Goal: Task Accomplishment & Management: Use online tool/utility

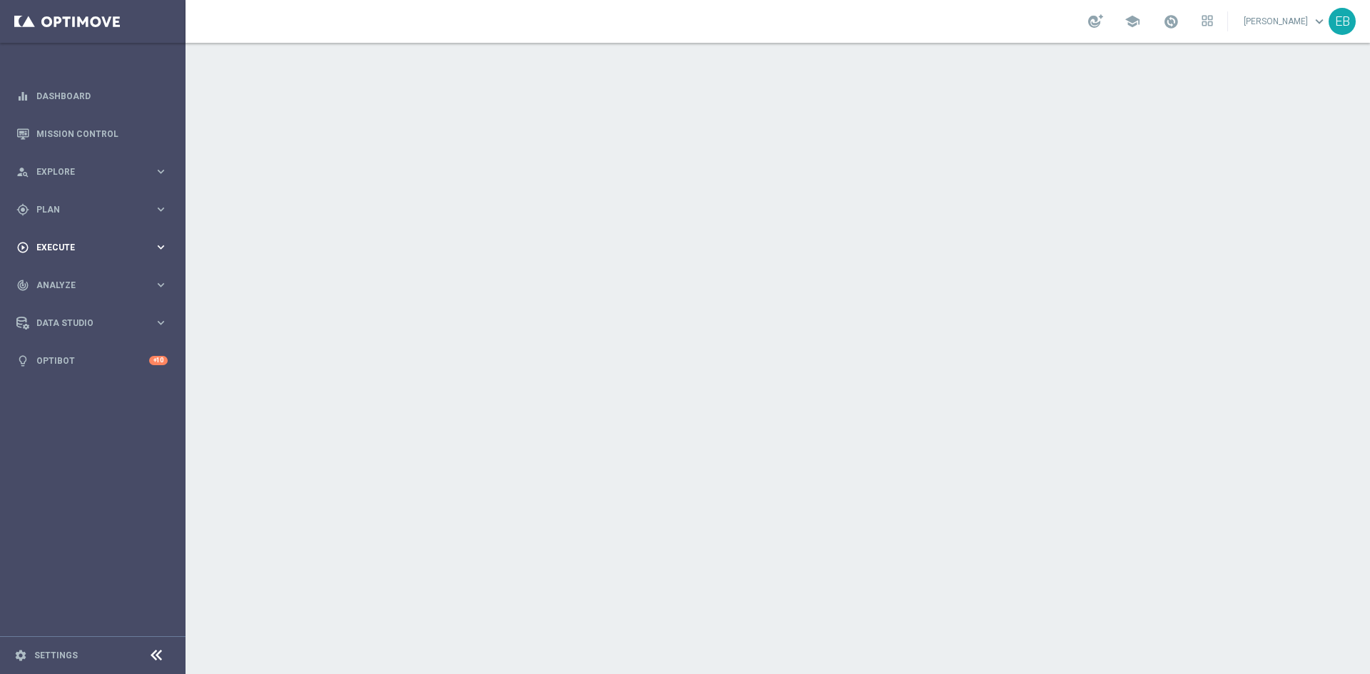
click at [91, 245] on span "Execute" at bounding box center [95, 247] width 118 height 9
click at [112, 199] on div "gps_fixed Plan keyboard_arrow_right" at bounding box center [92, 209] width 184 height 38
click at [100, 283] on span "Templates" at bounding box center [89, 282] width 102 height 9
click at [70, 302] on link "Optimail" at bounding box center [96, 303] width 104 height 11
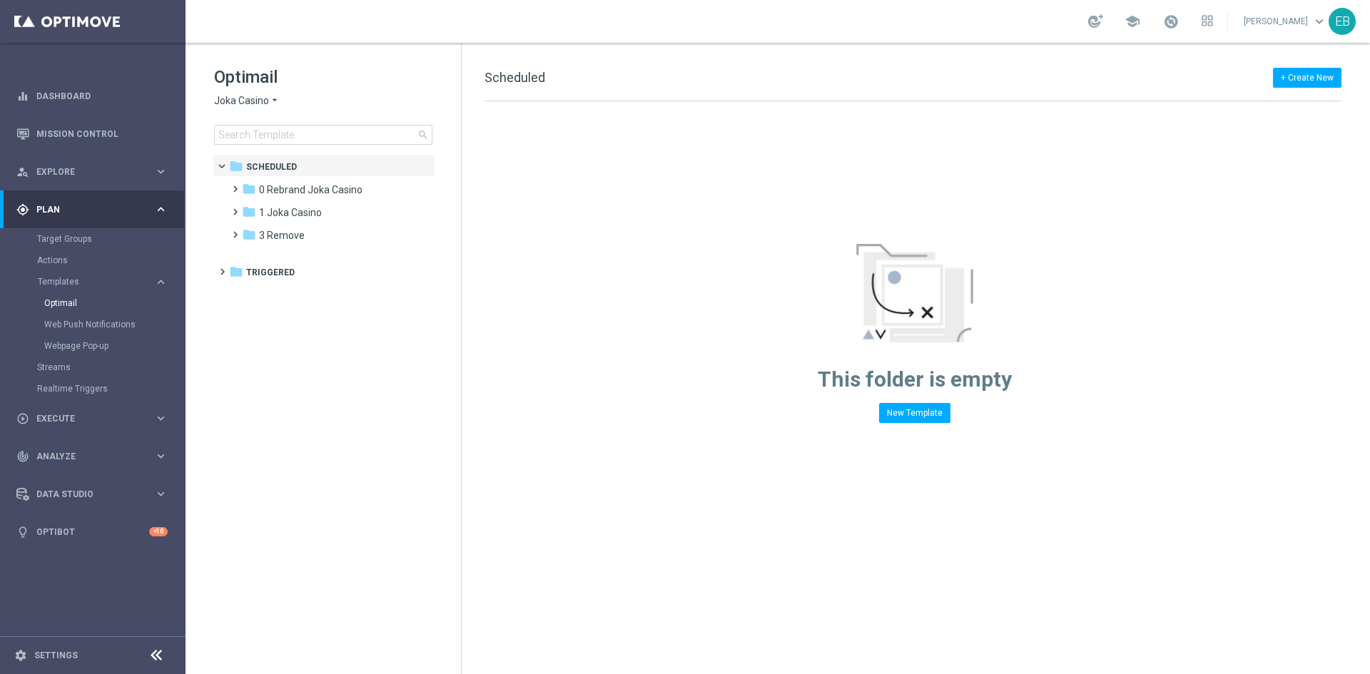
click at [245, 98] on span "Joka Casino" at bounding box center [241, 101] width 55 height 14
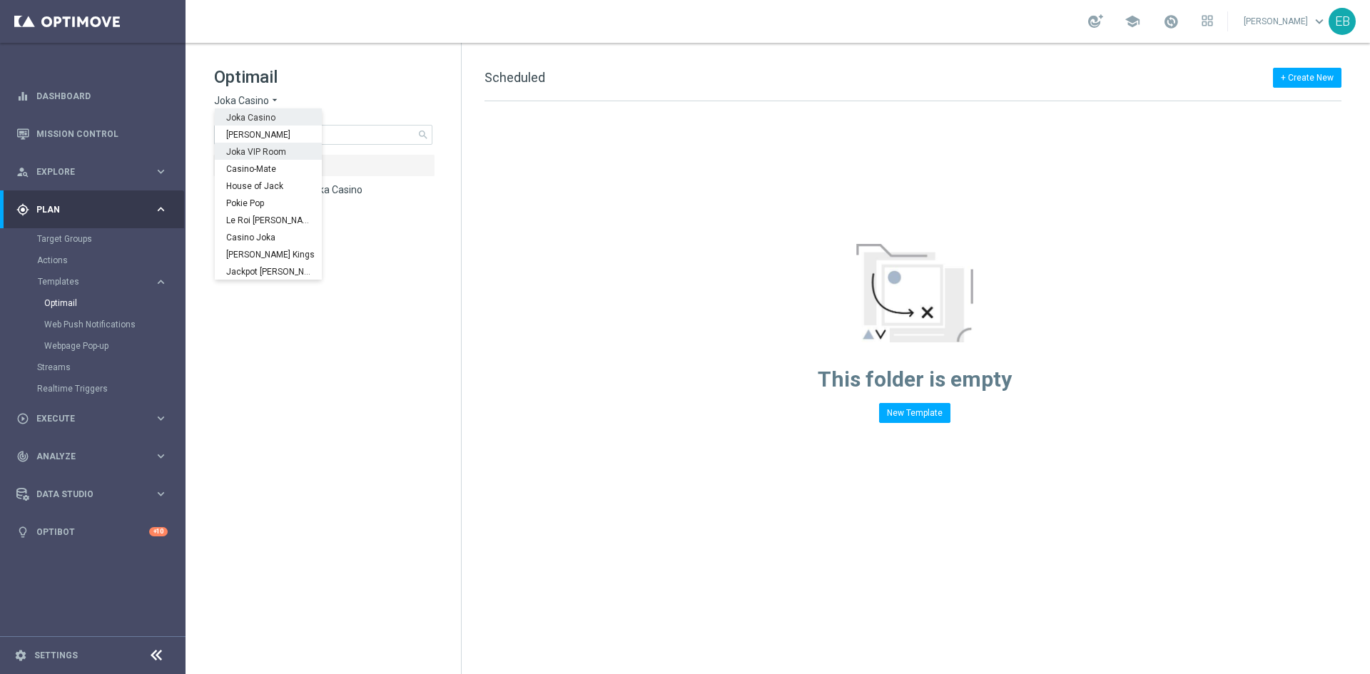
scroll to position [51, 0]
click at [0, 0] on span "IOM" at bounding box center [0, 0] width 0 height 0
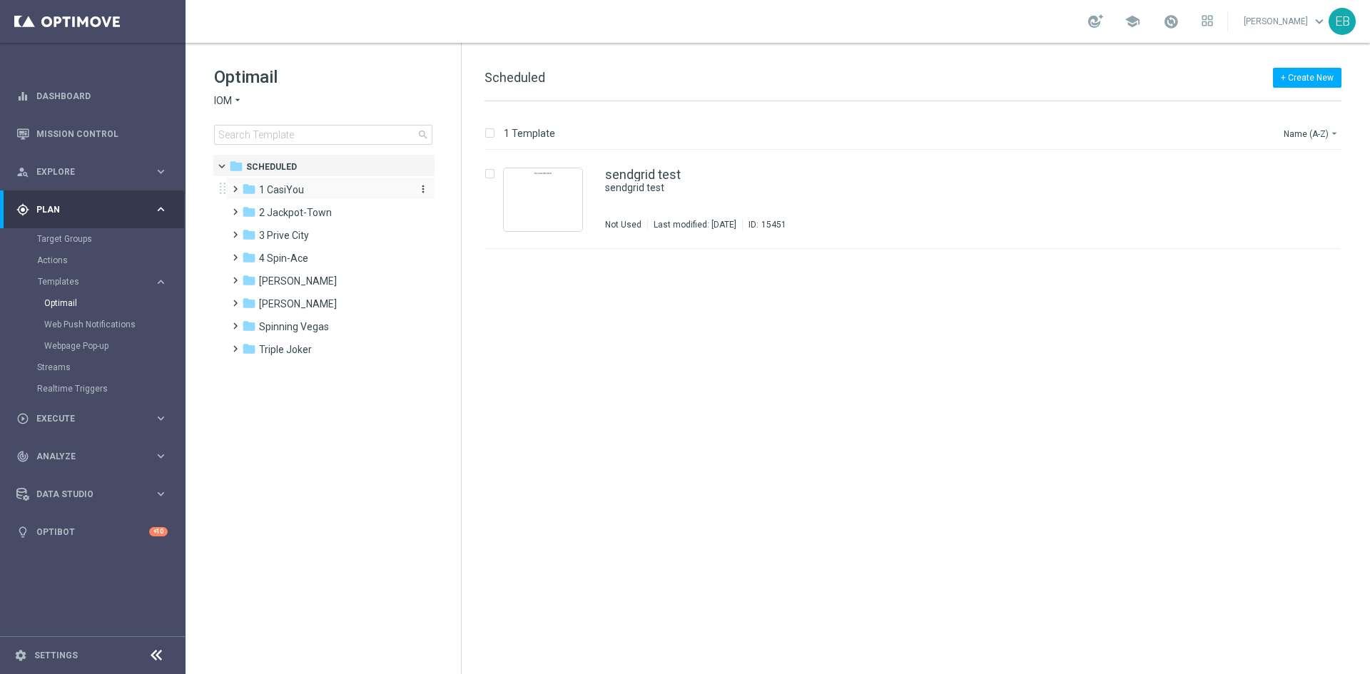
click at [321, 191] on div "folder 1 CasiYou" at bounding box center [324, 190] width 164 height 16
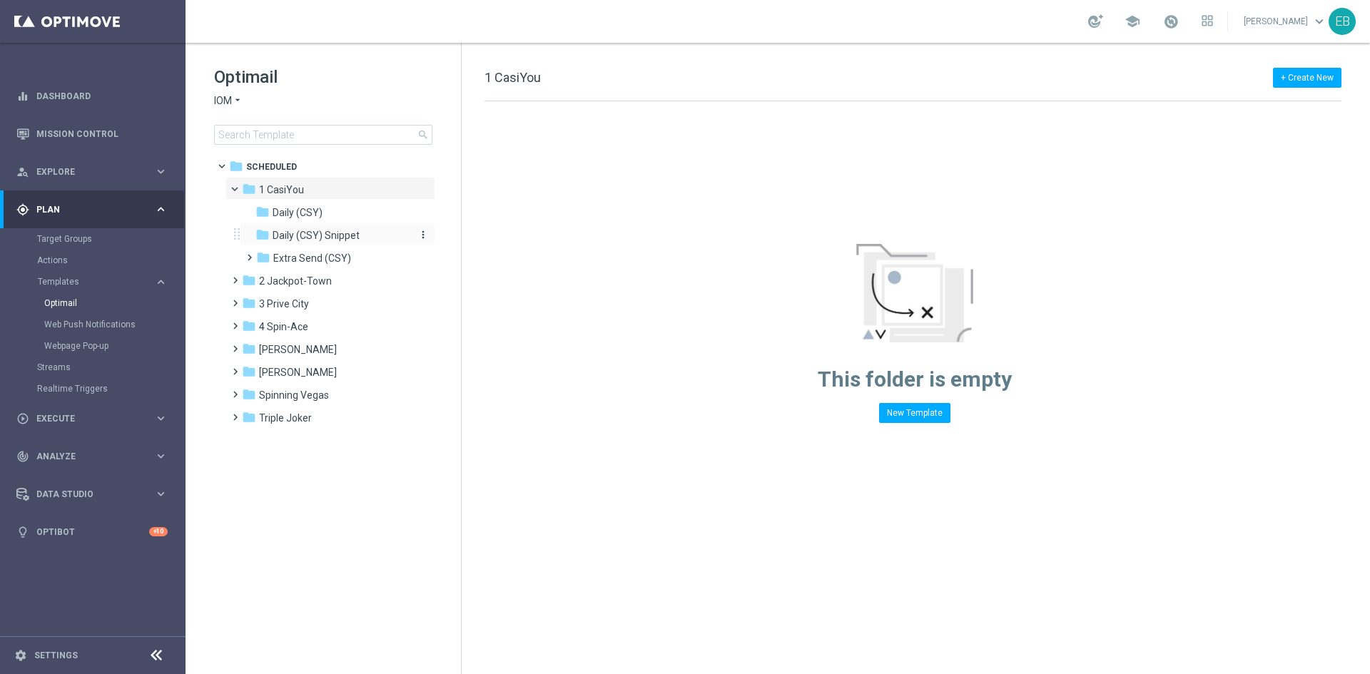
click at [341, 235] on span "Daily (CSY) Snippet" at bounding box center [316, 235] width 87 height 13
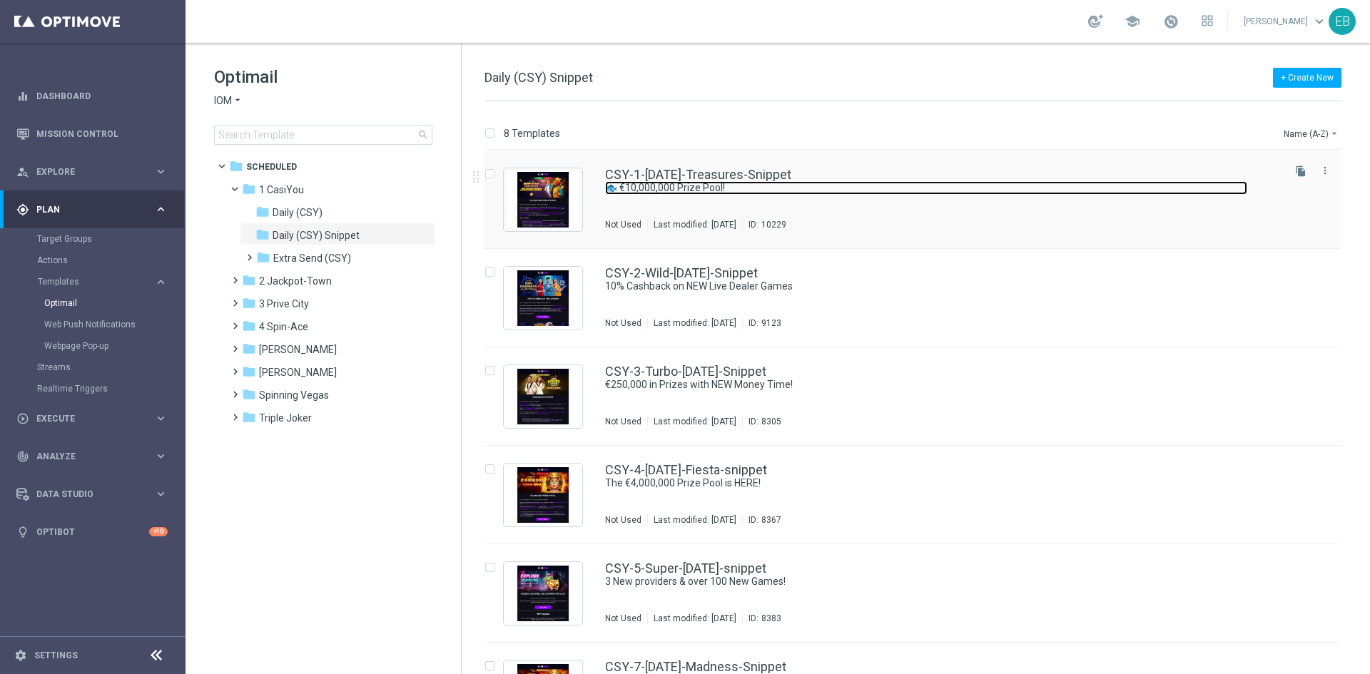
click at [771, 181] on link "🐟 €10,000,000 Prize Pool!" at bounding box center [926, 188] width 642 height 14
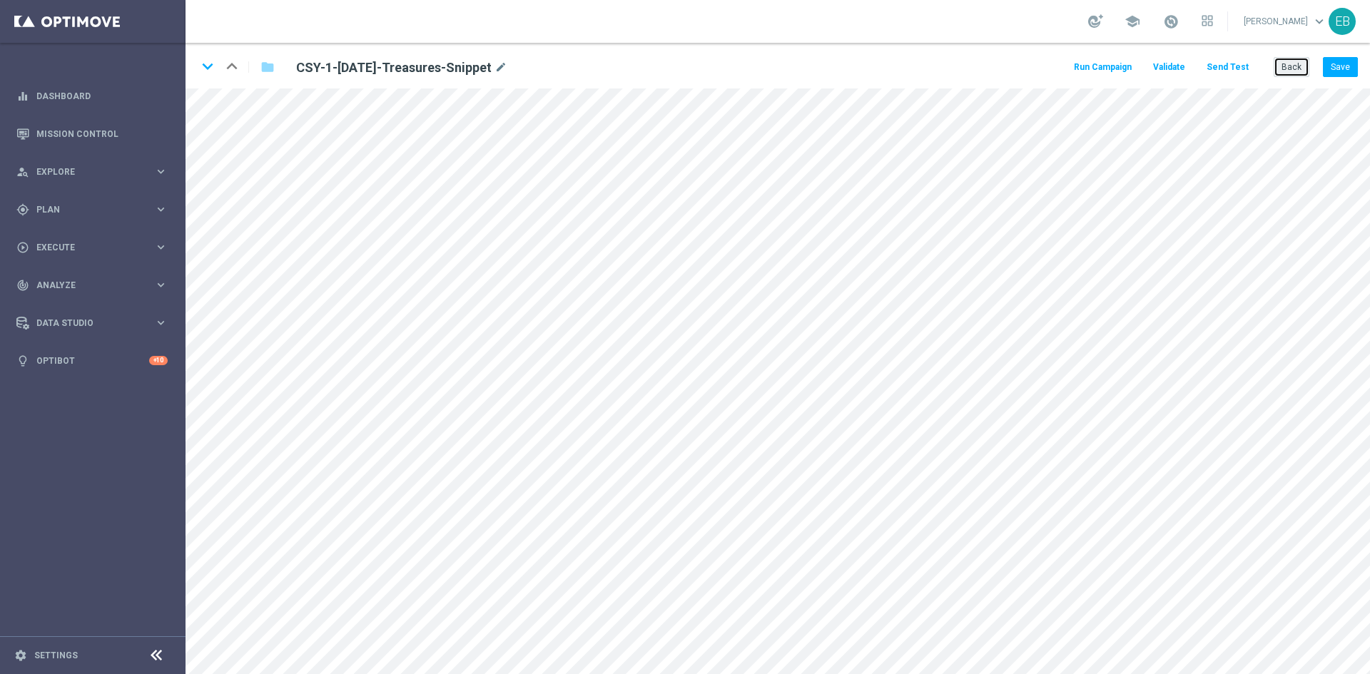
click at [1293, 68] on button "Back" at bounding box center [1292, 67] width 36 height 20
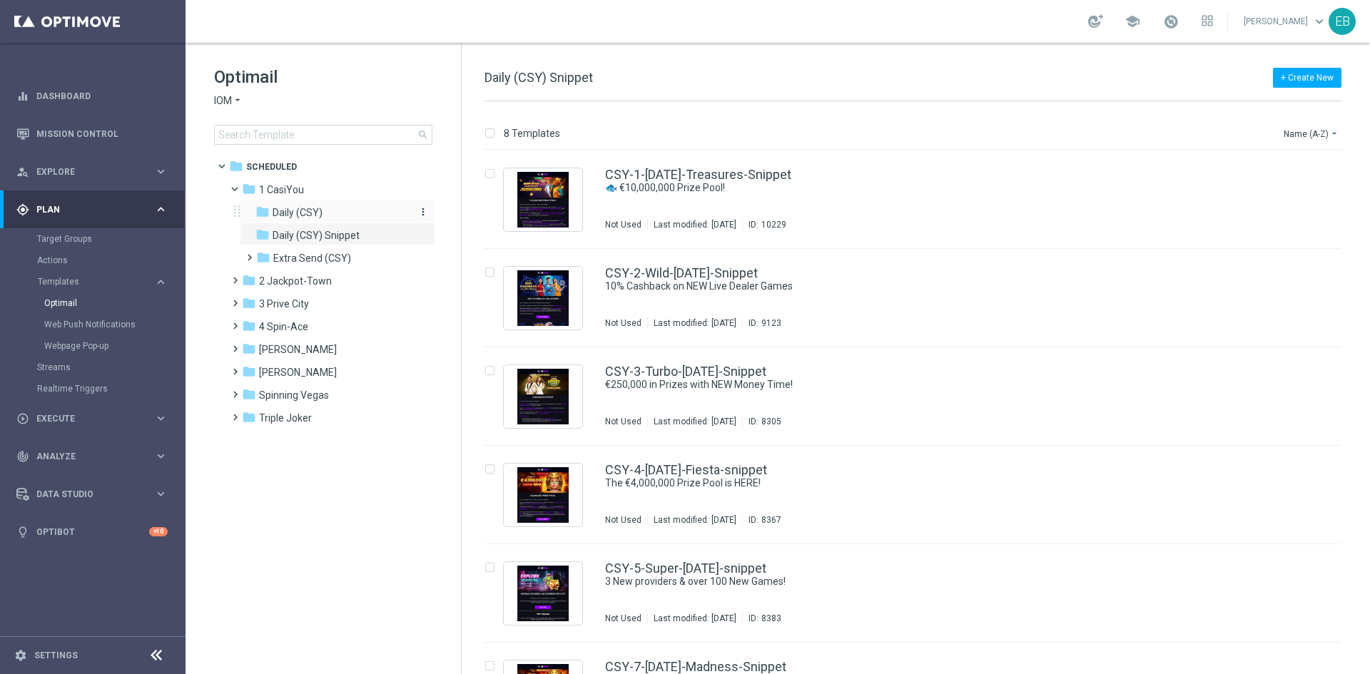
click at [333, 212] on div "folder Daily (CSY)" at bounding box center [331, 213] width 152 height 16
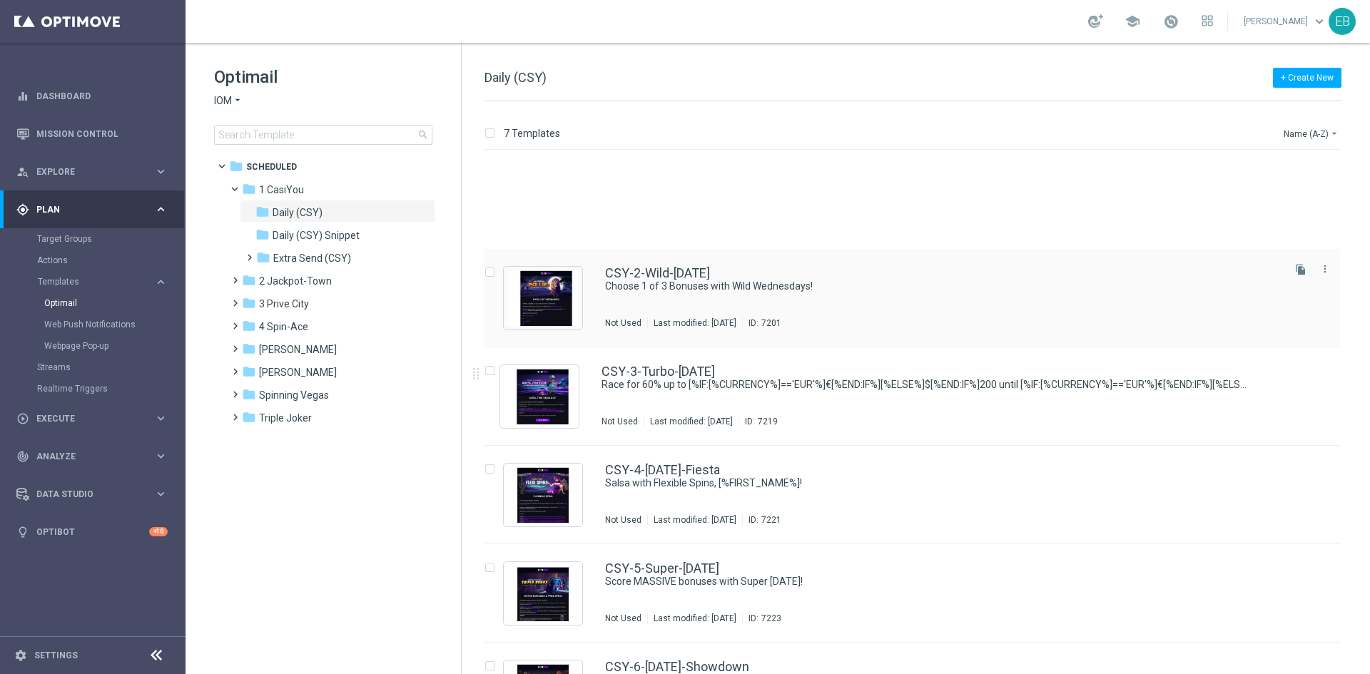
scroll to position [166, 0]
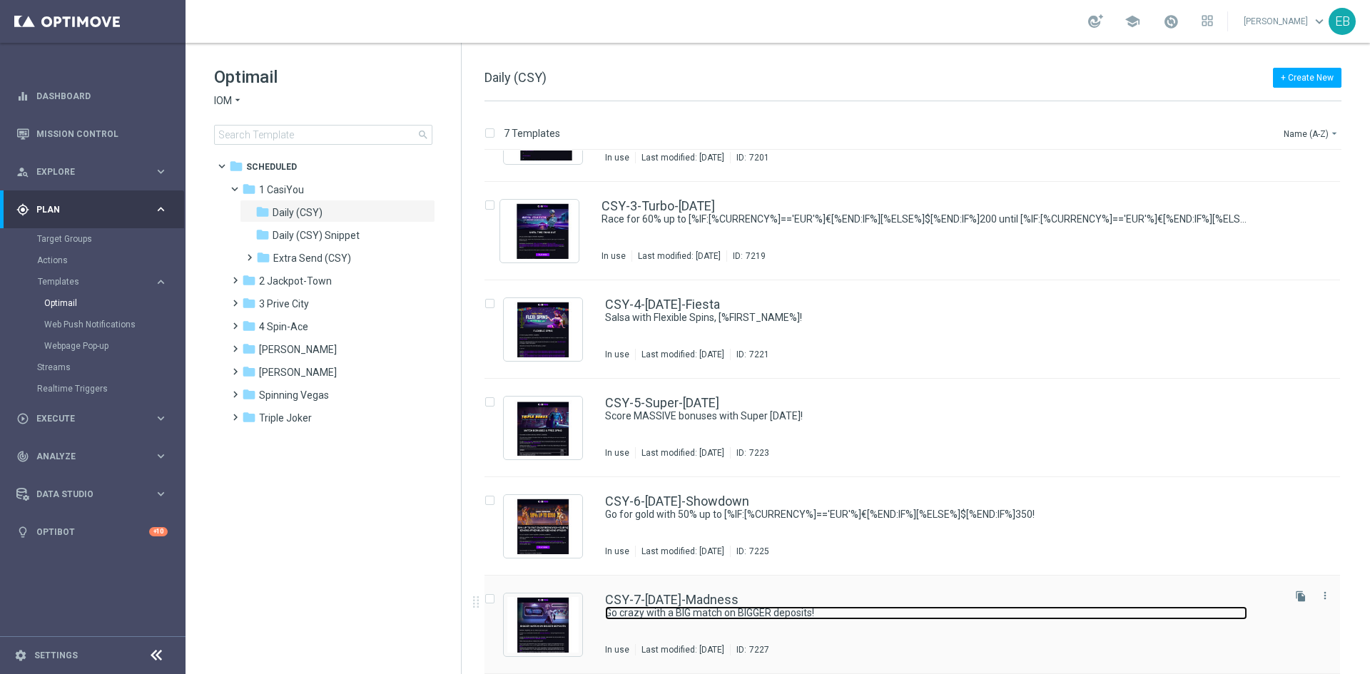
click at [955, 608] on link "Go crazy with a BIG match on BIGGER deposits!" at bounding box center [926, 613] width 642 height 14
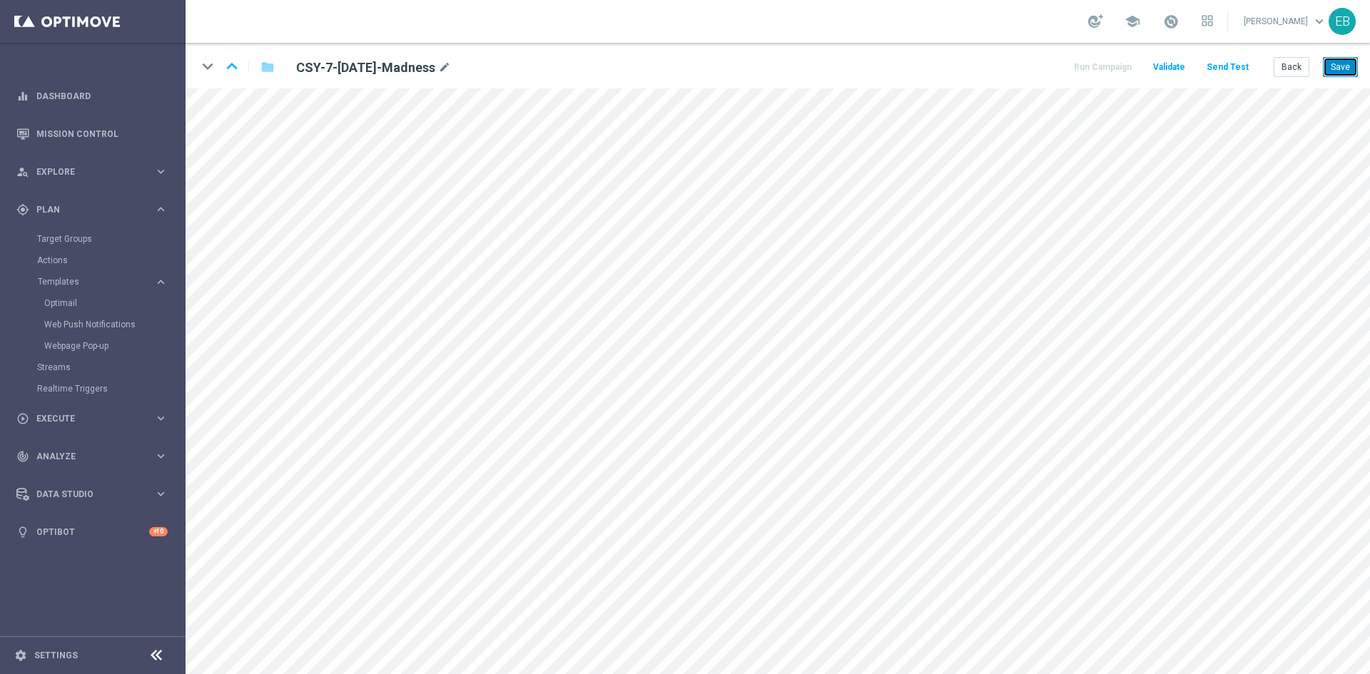
click at [1351, 62] on button "Save" at bounding box center [1340, 67] width 35 height 20
click at [1300, 71] on button "Back" at bounding box center [1292, 67] width 36 height 20
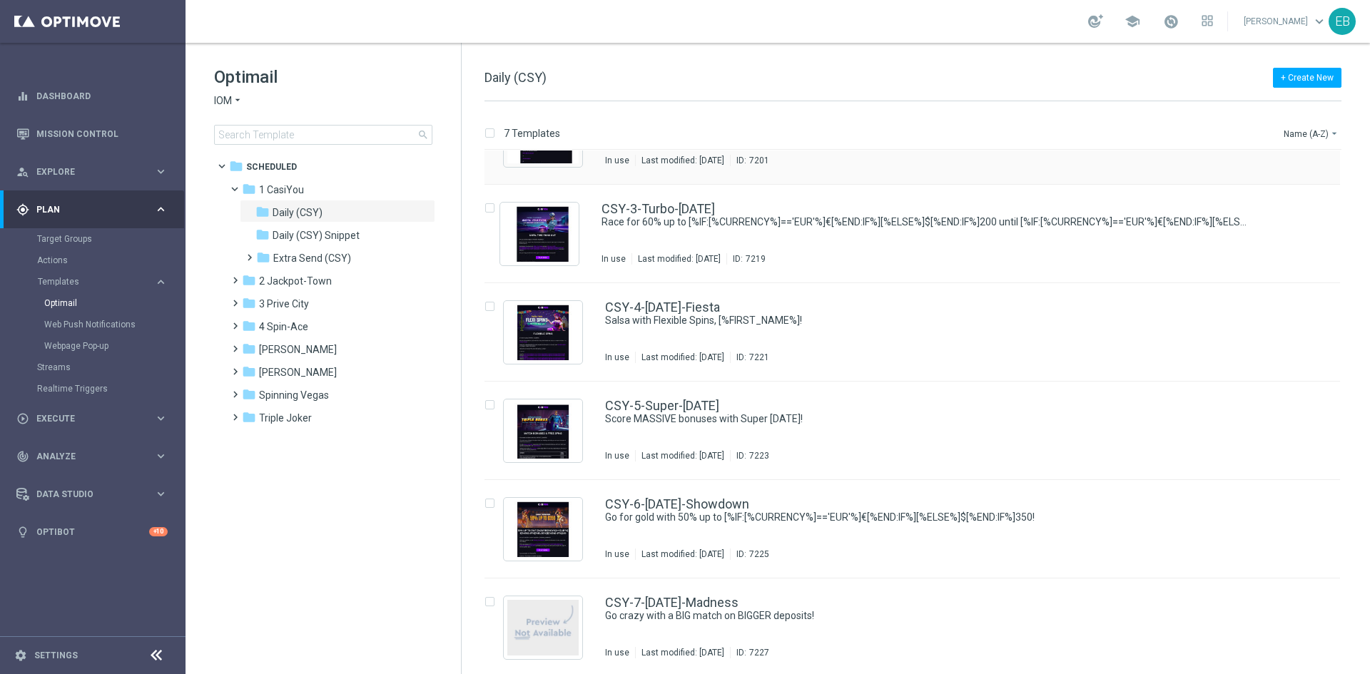
scroll to position [166, 0]
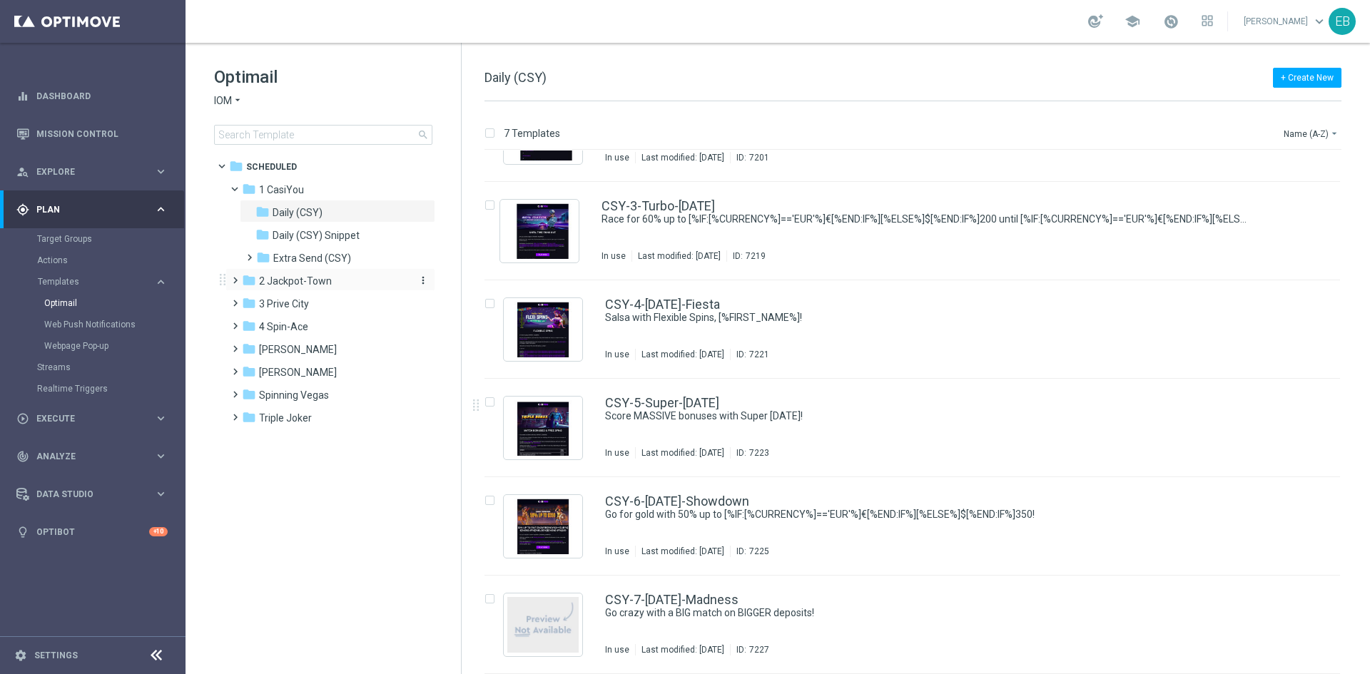
click at [320, 283] on span "2 Jackpot-Town" at bounding box center [295, 281] width 73 height 13
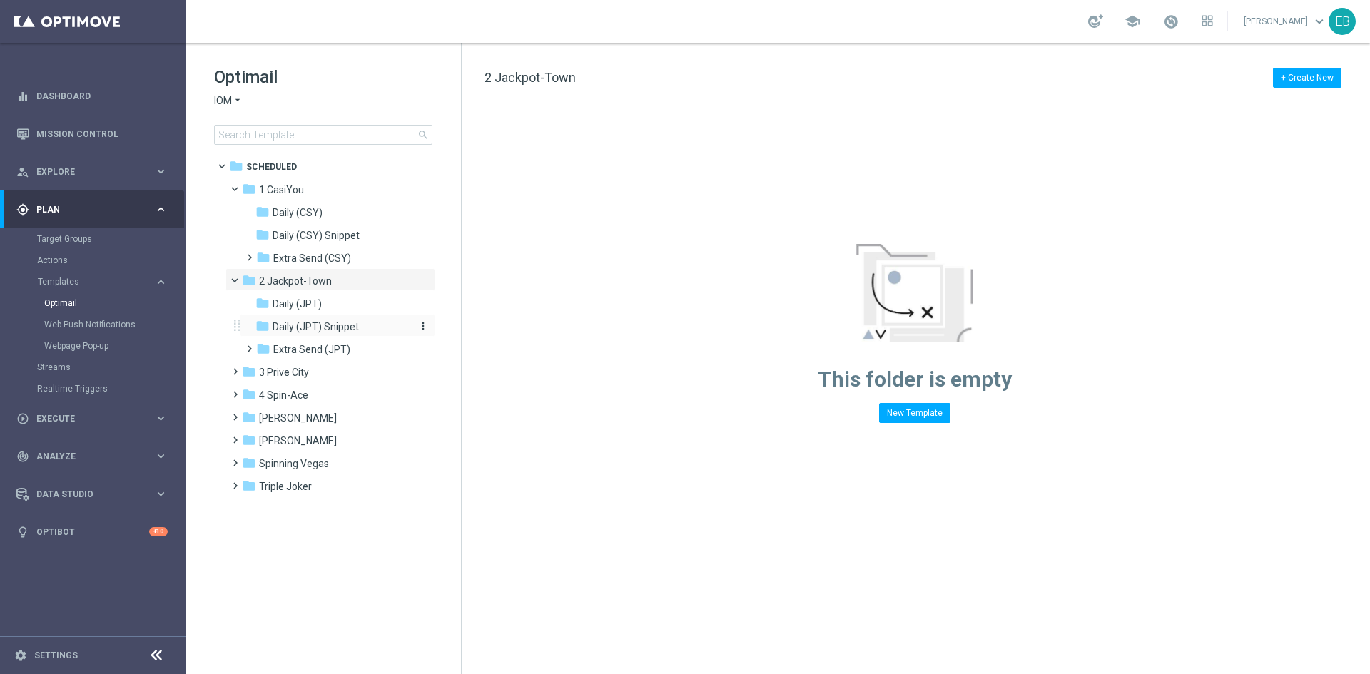
click at [354, 332] on span "Daily (JPT) Snippet" at bounding box center [316, 326] width 86 height 13
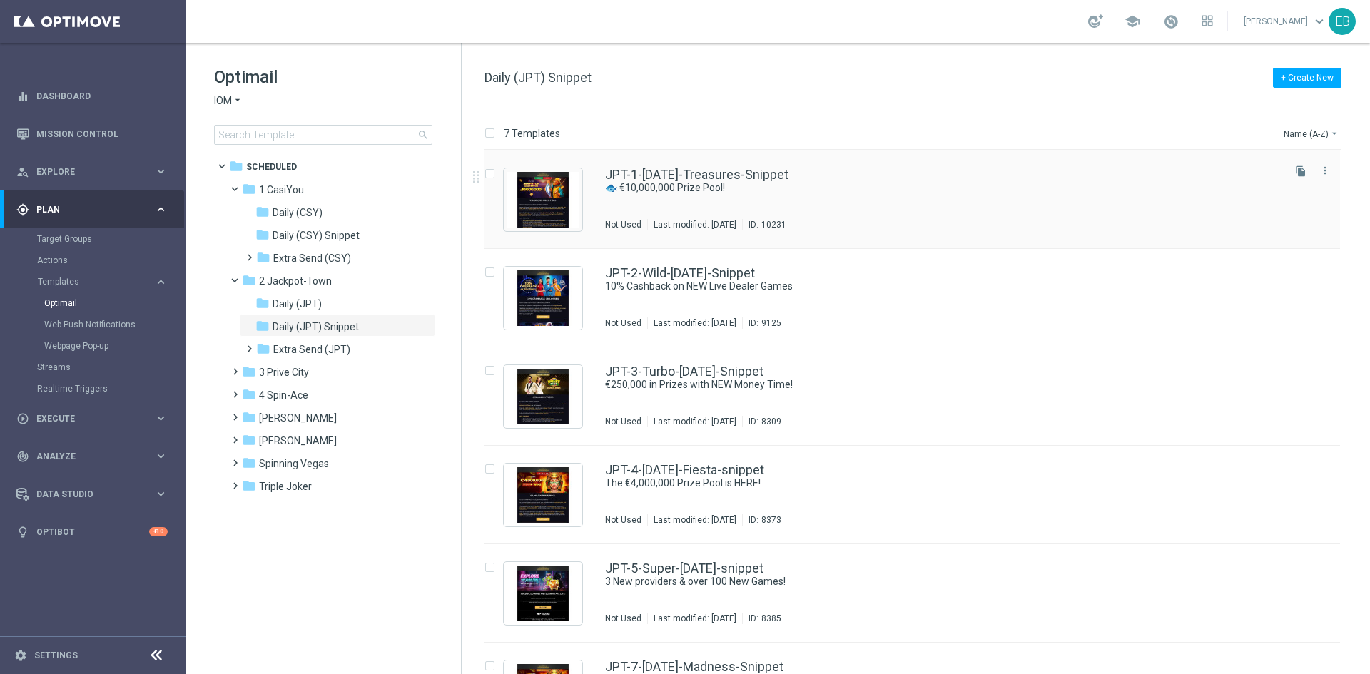
click at [875, 168] on div "JPT-1-[DATE]-Treasures-Snippet" at bounding box center [942, 174] width 675 height 13
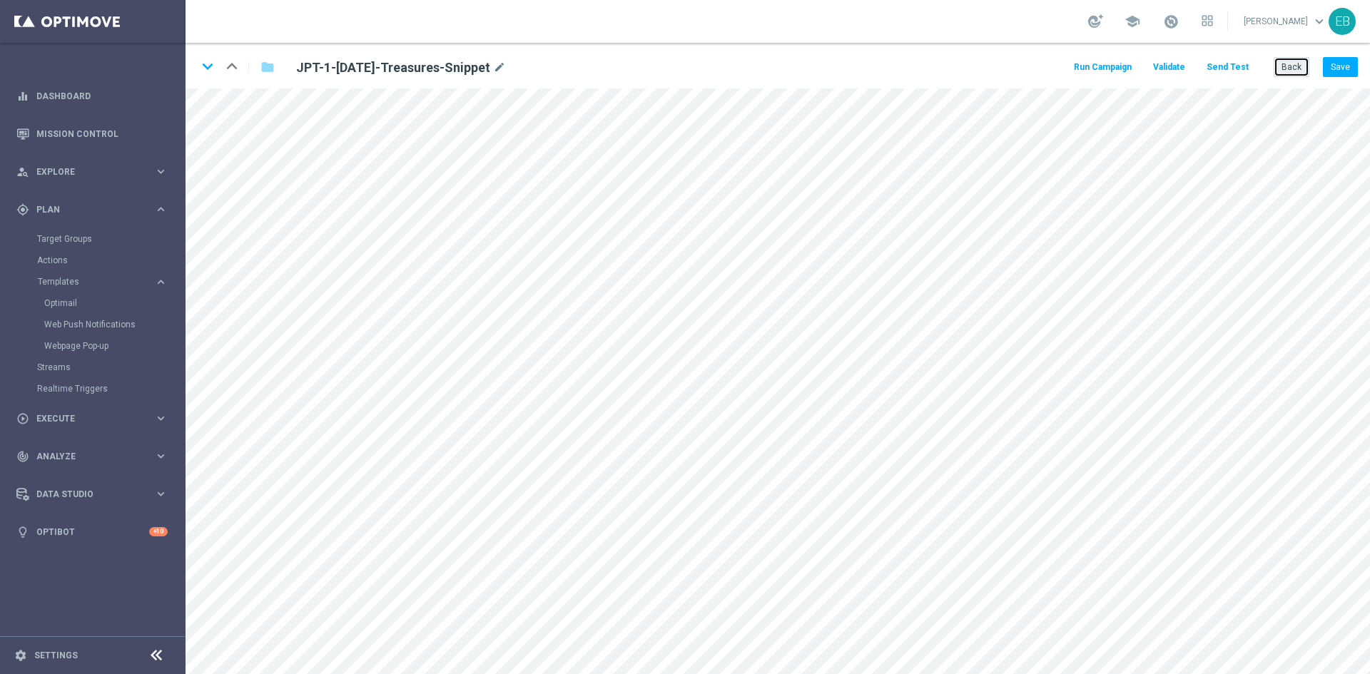
click at [1284, 66] on button "Back" at bounding box center [1292, 67] width 36 height 20
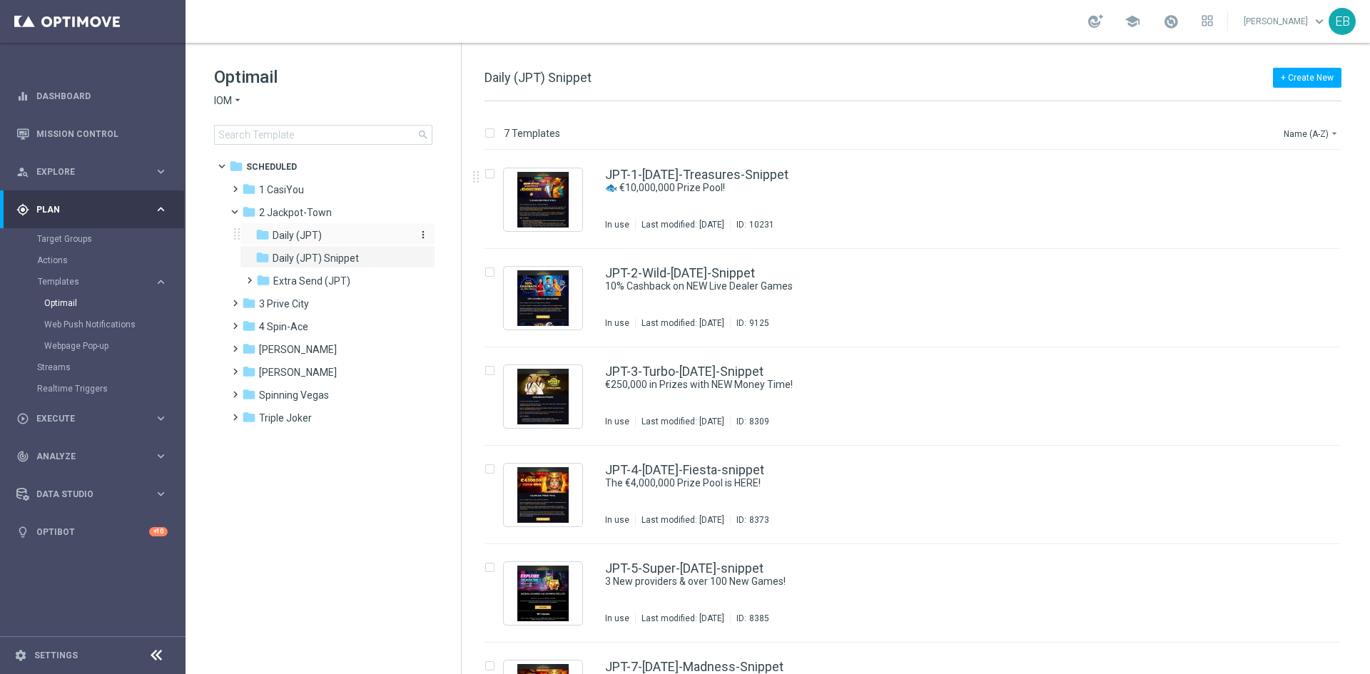
click at [327, 240] on div "folder Daily (JPT)" at bounding box center [331, 236] width 152 height 16
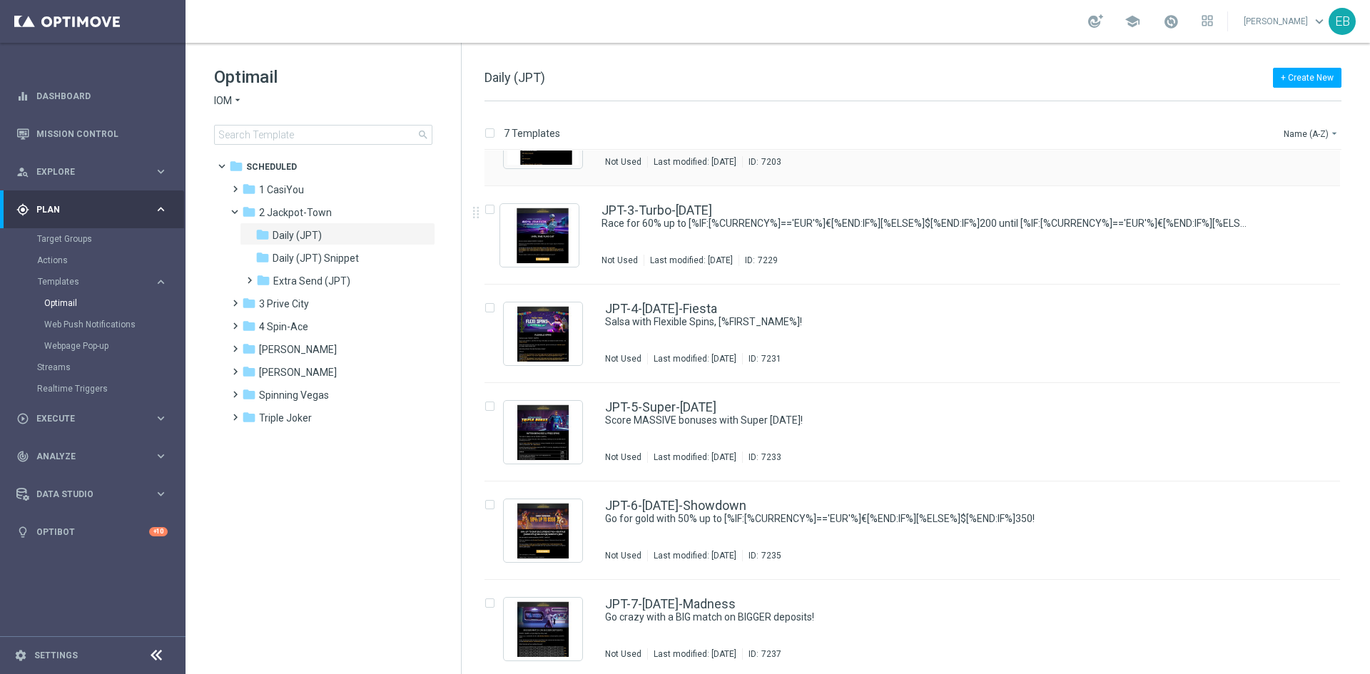
scroll to position [166, 0]
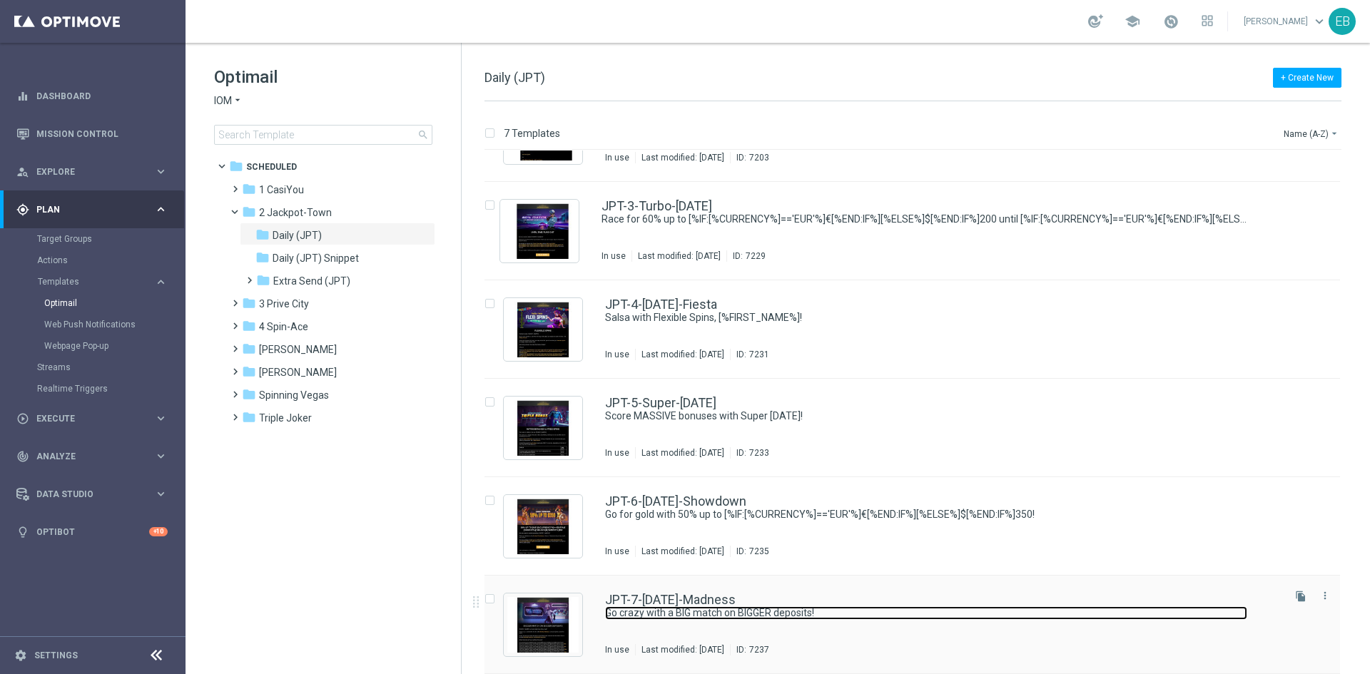
click at [870, 608] on link "Go crazy with a BIG match on BIGGER deposits!" at bounding box center [926, 613] width 642 height 14
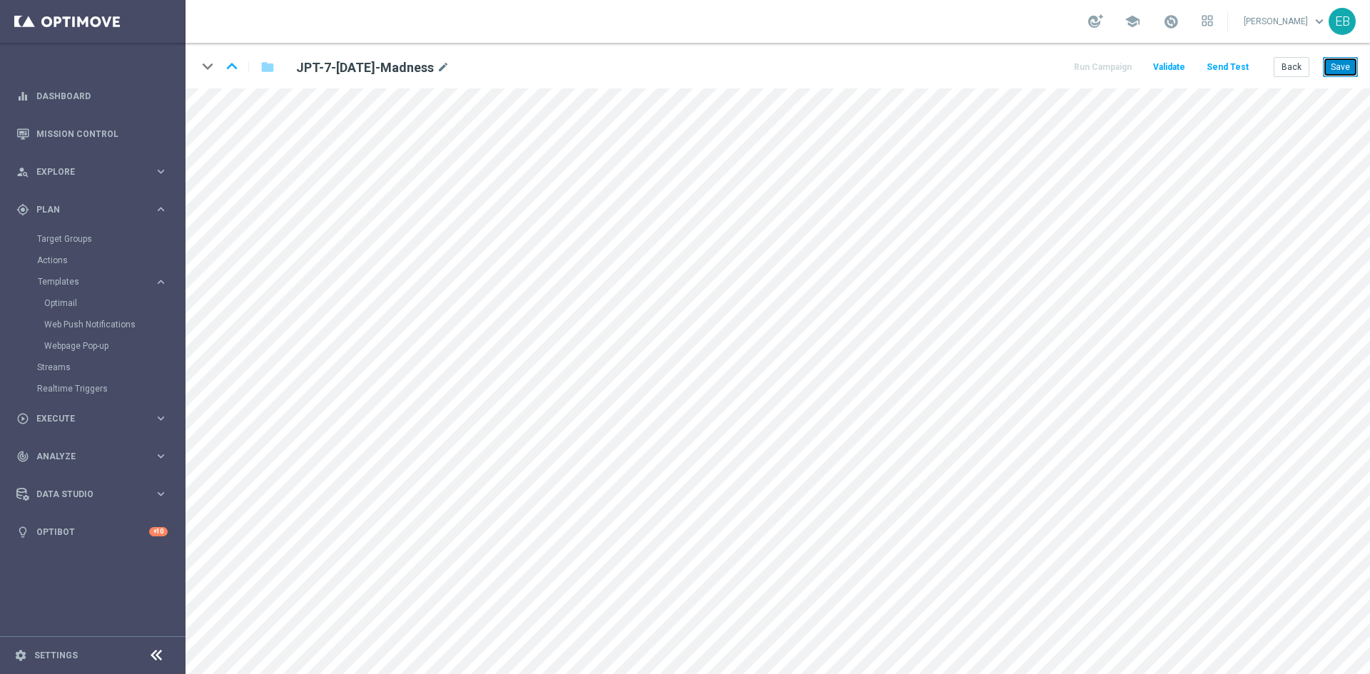
click at [1328, 58] on button "Save" at bounding box center [1340, 67] width 35 height 20
click at [1342, 61] on button "Save" at bounding box center [1340, 67] width 35 height 20
click at [1349, 66] on button "Save" at bounding box center [1340, 67] width 35 height 20
click at [1287, 68] on button "Back" at bounding box center [1292, 67] width 36 height 20
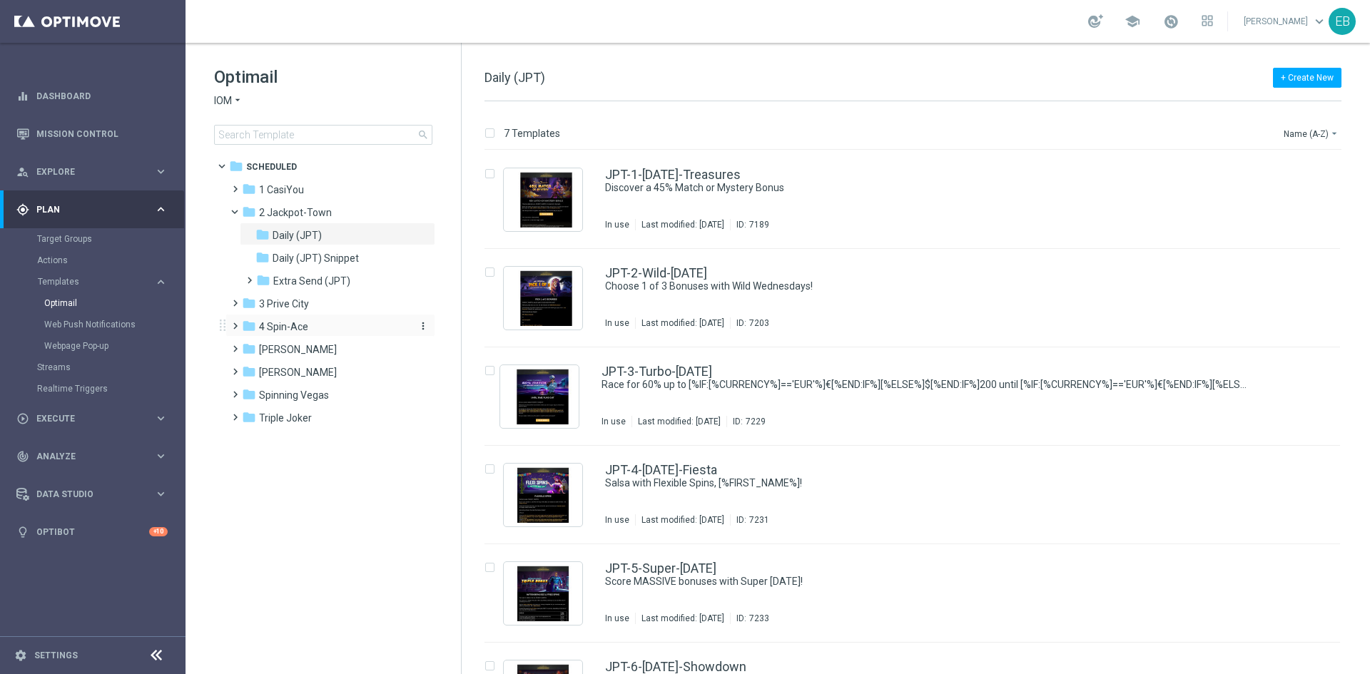
click at [319, 322] on div "folder 4 Spin-Ace" at bounding box center [324, 327] width 164 height 16
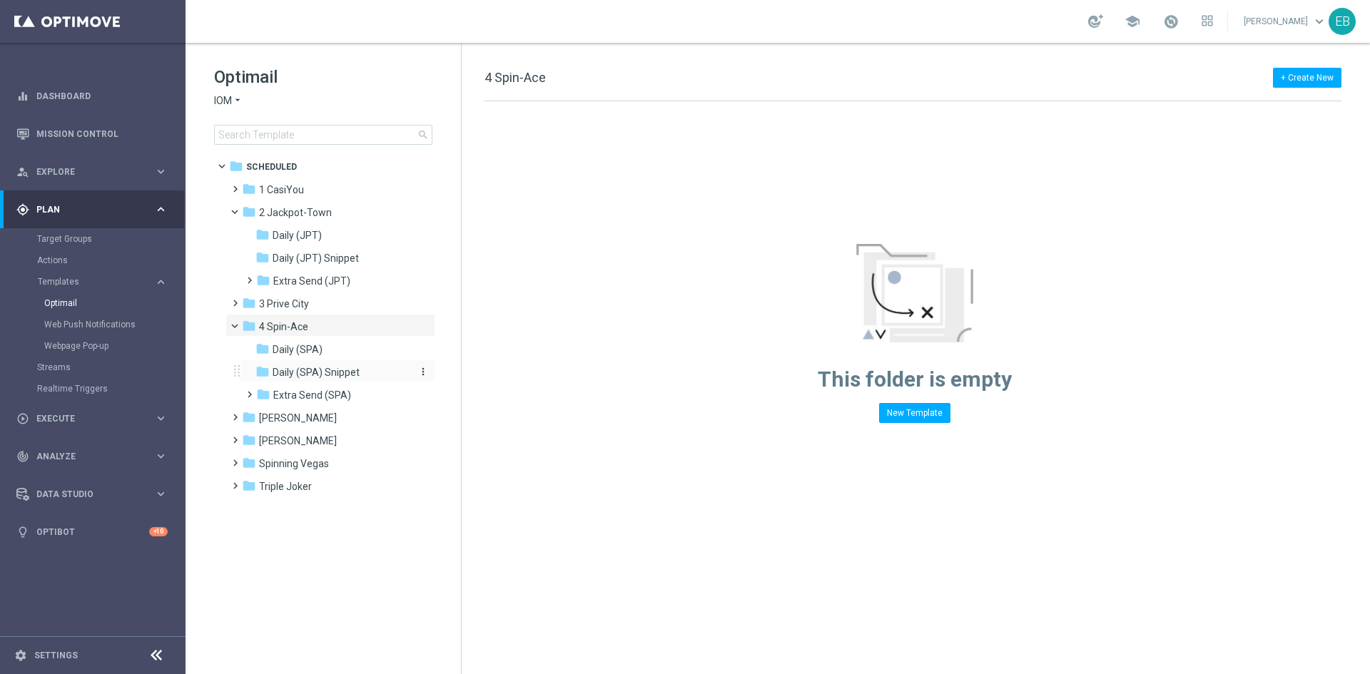
click at [370, 367] on div "folder Daily (SPA) Snippet" at bounding box center [331, 373] width 152 height 16
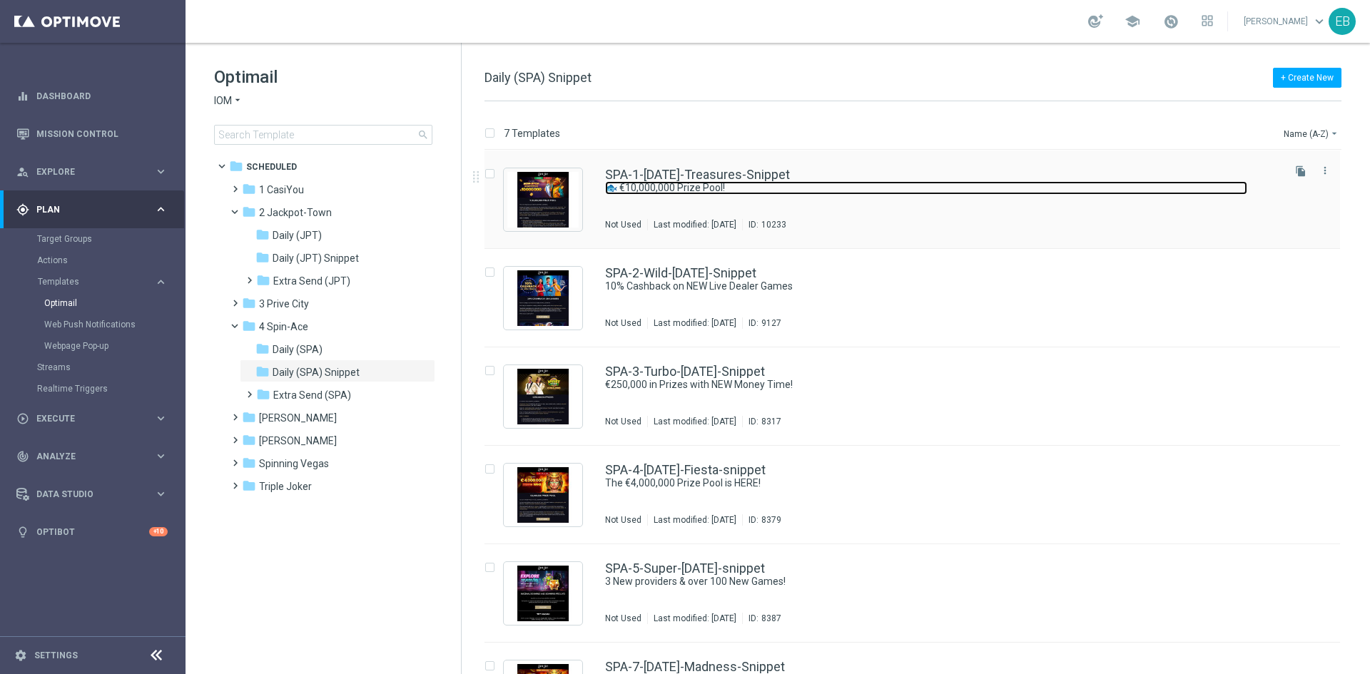
click at [868, 186] on link "🐟 €10,000,000 Prize Pool!" at bounding box center [926, 188] width 642 height 14
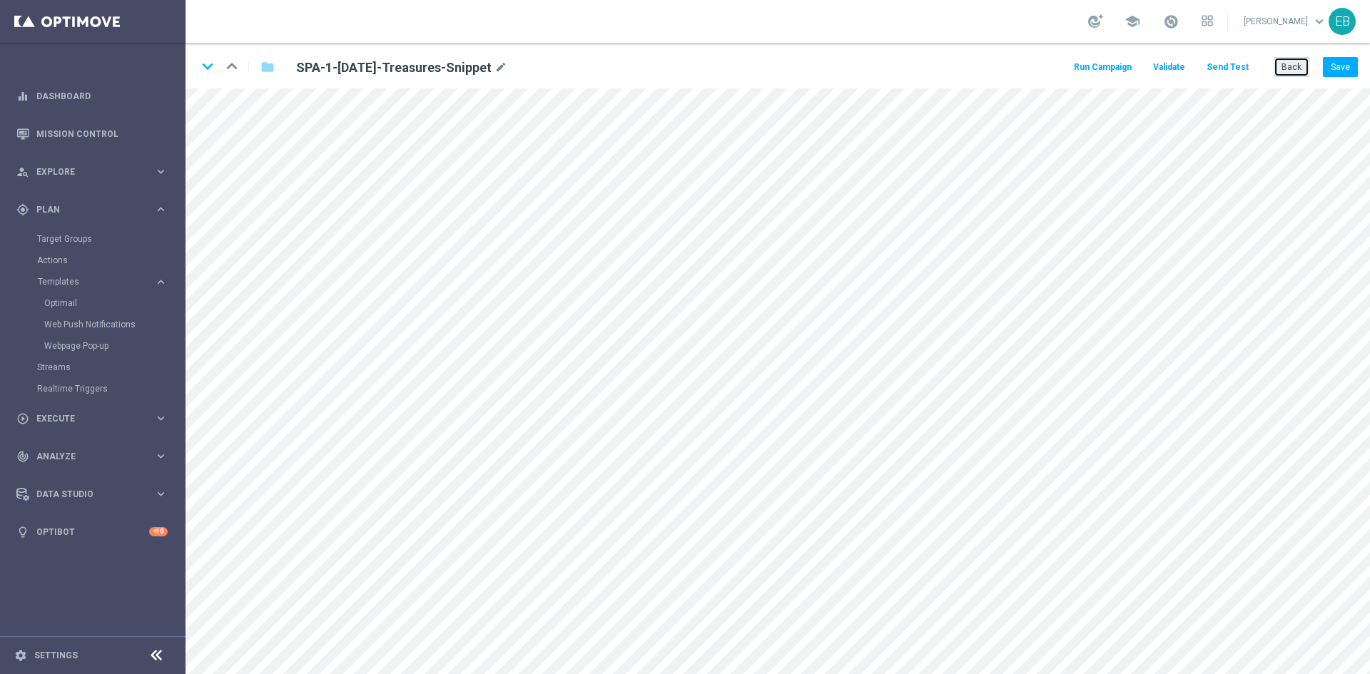
click at [1286, 72] on button "Back" at bounding box center [1292, 67] width 36 height 20
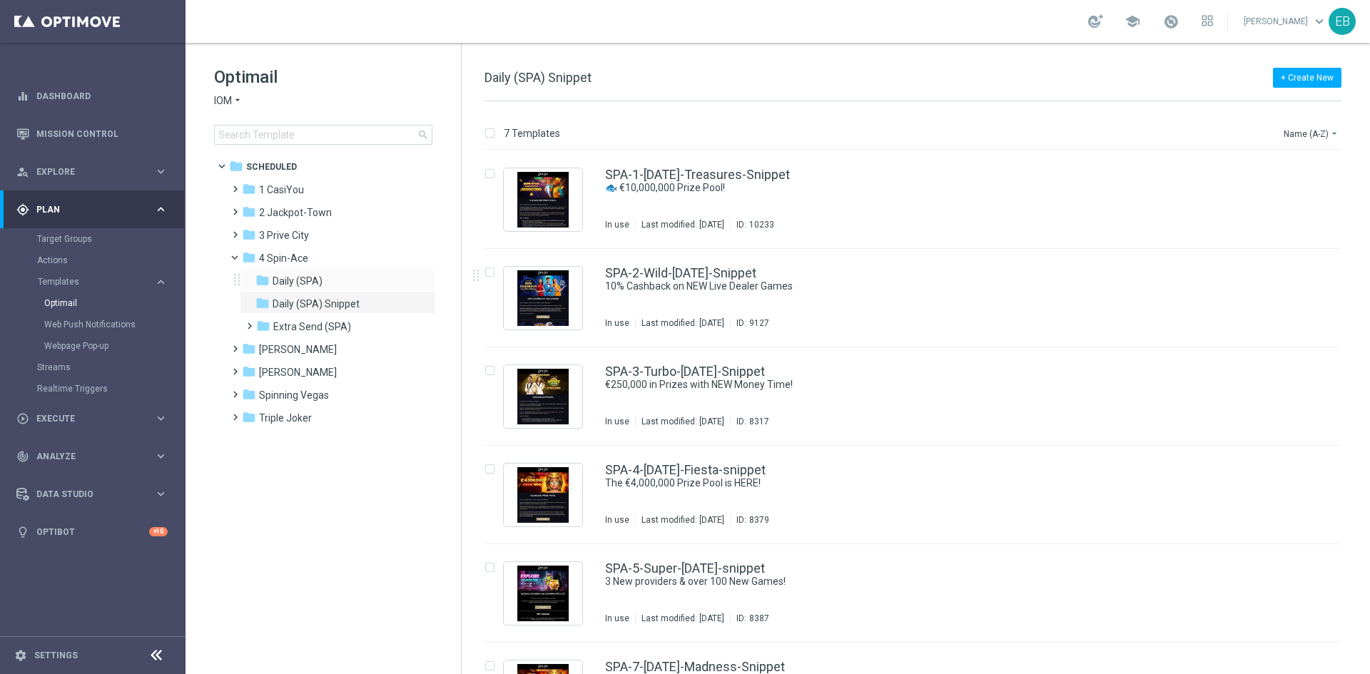
click at [346, 271] on div "folder Daily (SPA) more_vert" at bounding box center [337, 279] width 195 height 23
click at [326, 290] on div "folder Daily (SPA) more_vert" at bounding box center [337, 279] width 195 height 23
click at [340, 285] on div "folder Daily (SPA)" at bounding box center [331, 281] width 152 height 16
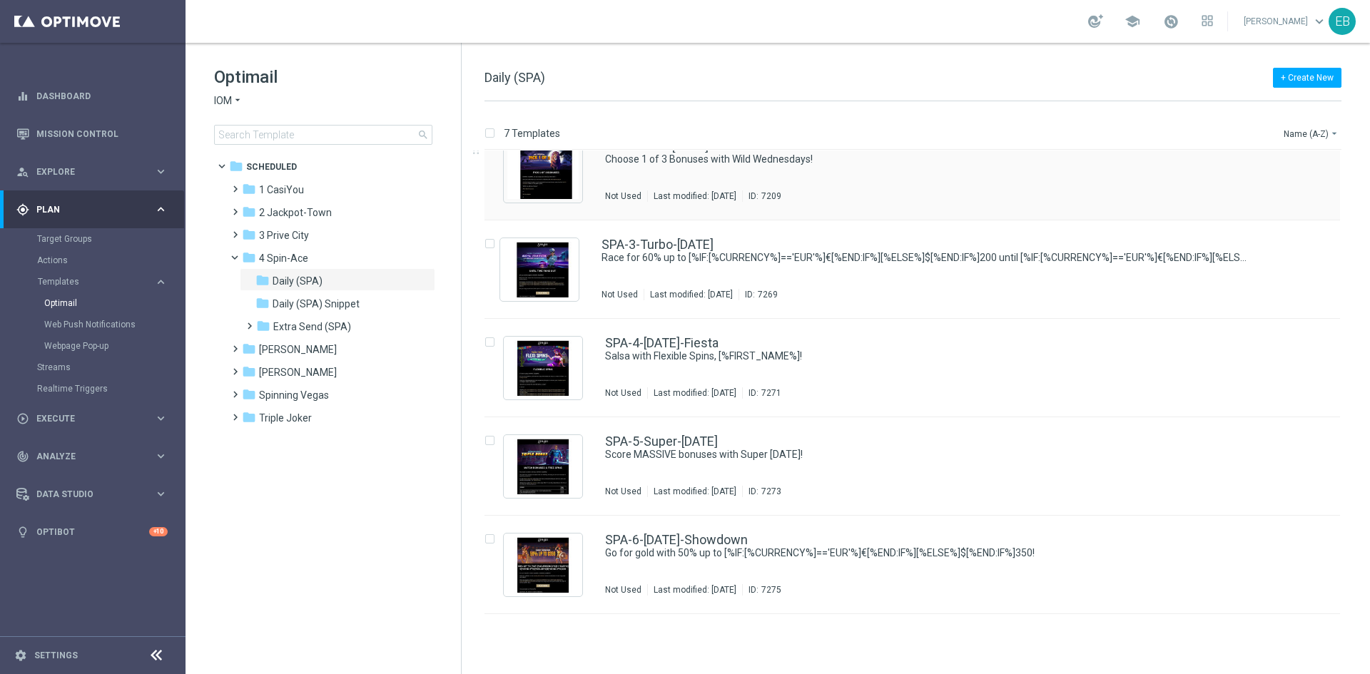
scroll to position [166, 0]
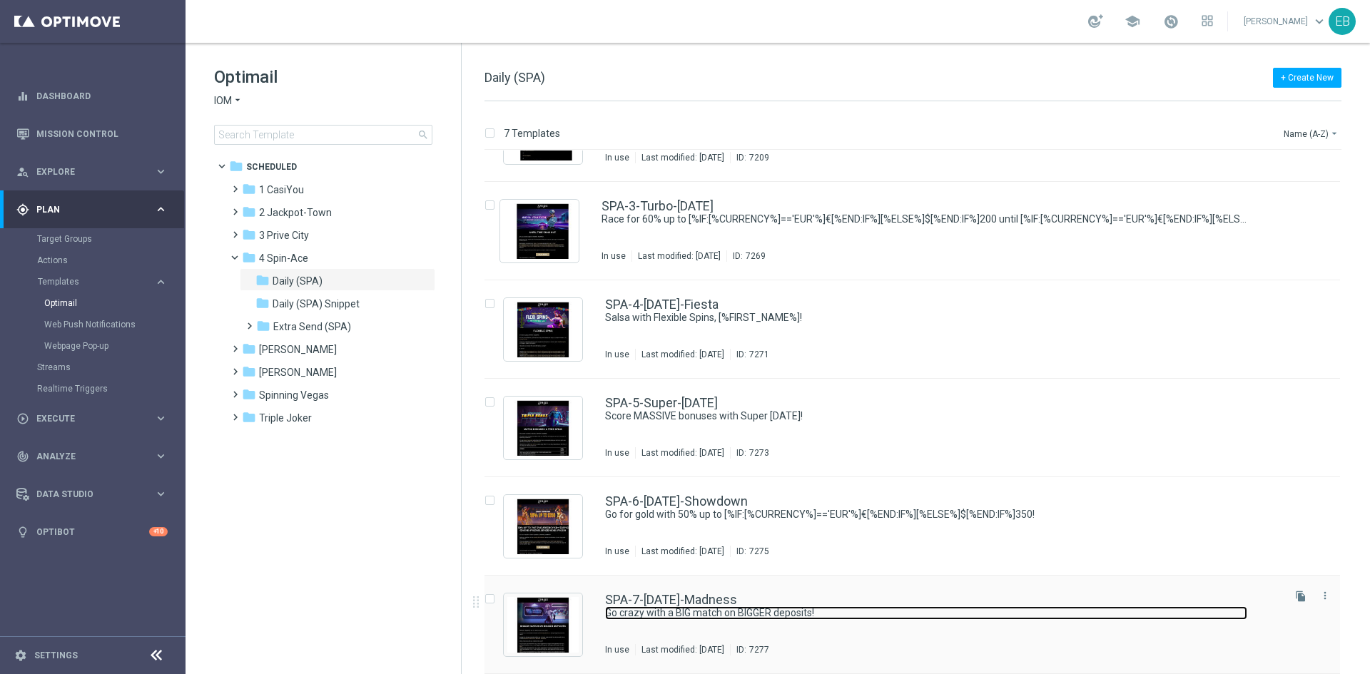
click at [883, 616] on link "Go crazy with a BIG match on BIGGER deposits!" at bounding box center [926, 613] width 642 height 14
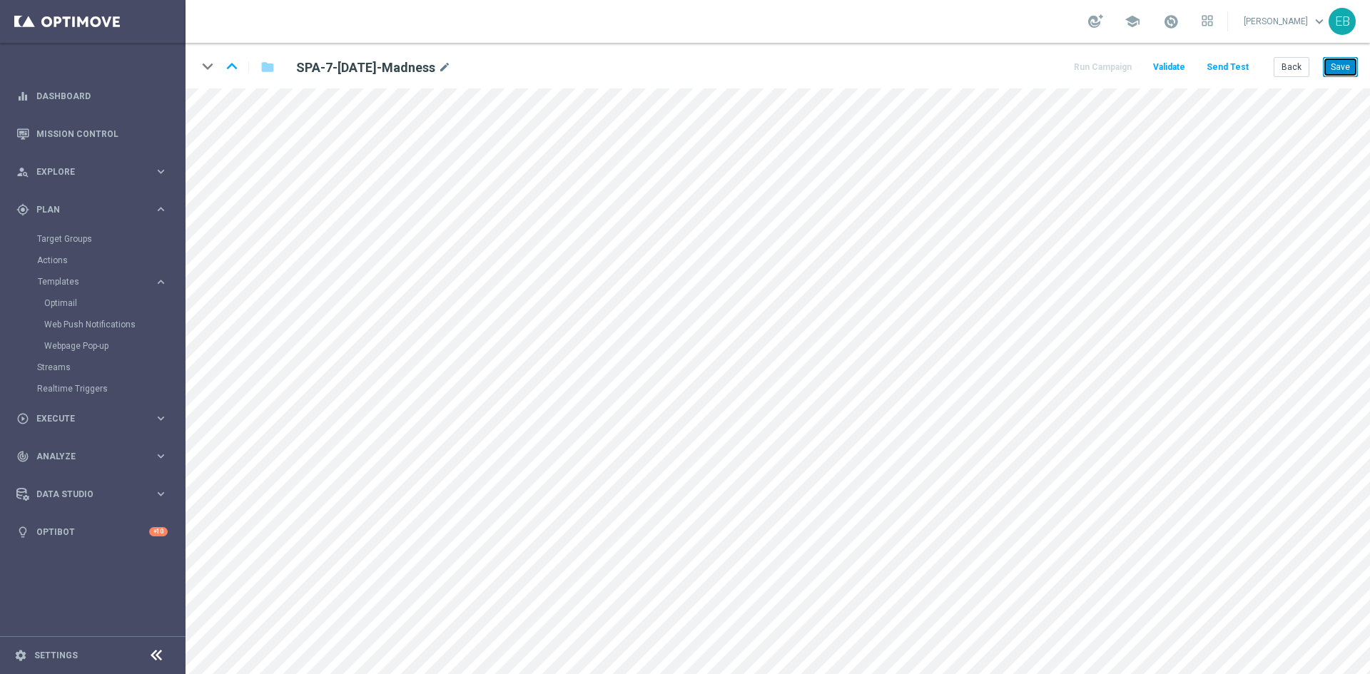
click at [1328, 67] on button "Save" at bounding box center [1340, 67] width 35 height 20
click at [1341, 71] on button "Save" at bounding box center [1340, 67] width 35 height 20
click at [1293, 65] on button "Back" at bounding box center [1292, 67] width 36 height 20
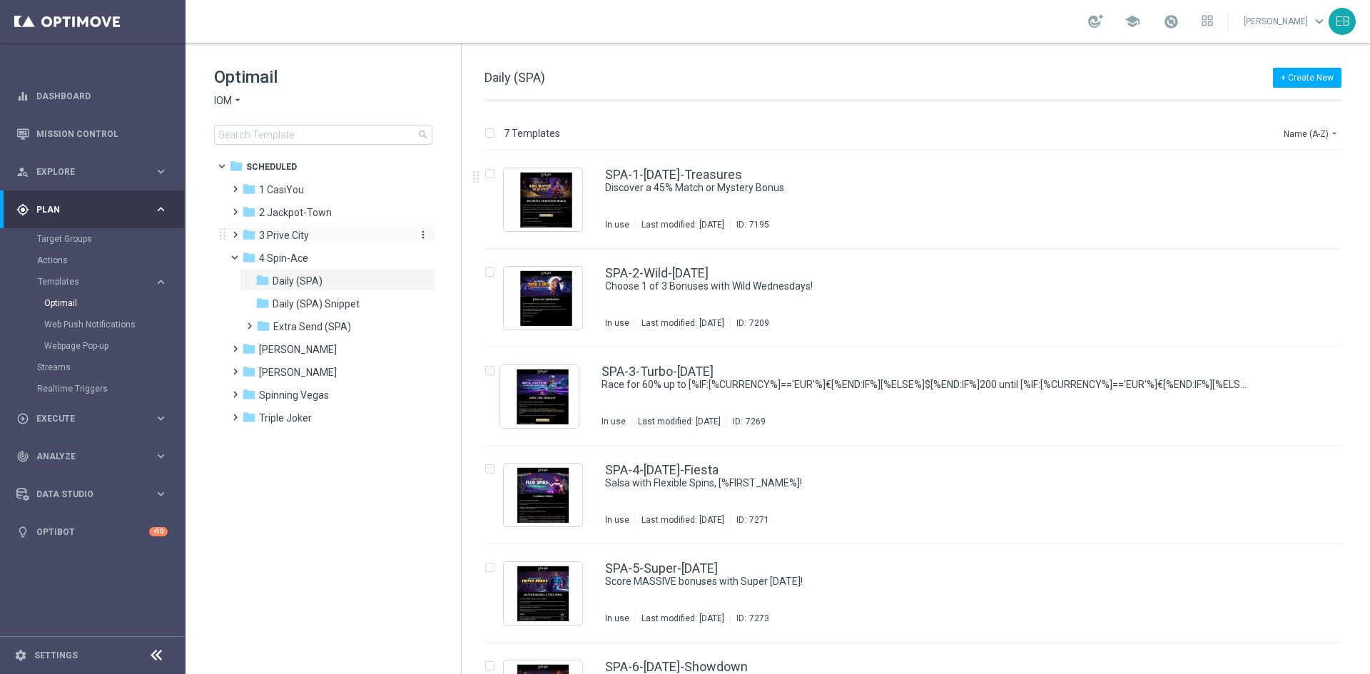
click at [332, 234] on div "folder 3 [GEOGRAPHIC_DATA]" at bounding box center [324, 236] width 164 height 16
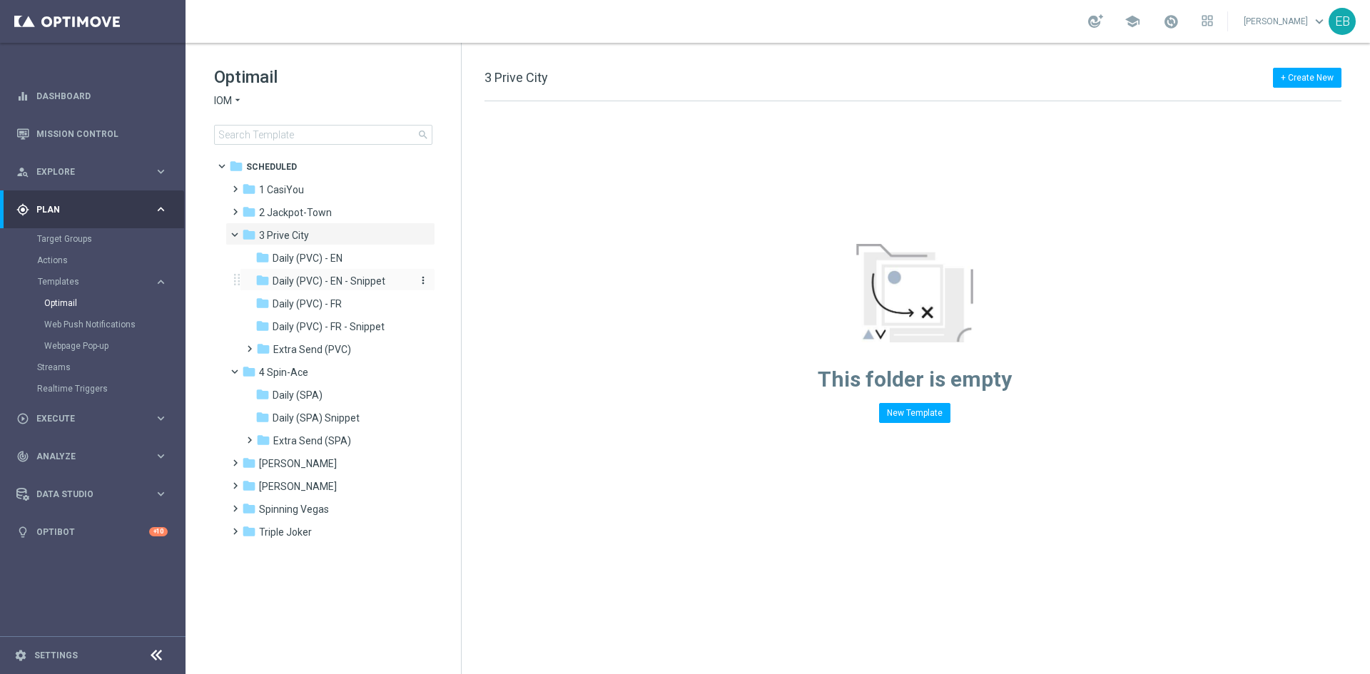
click at [366, 275] on span "Daily (PVC) - EN - Snippet" at bounding box center [329, 281] width 113 height 13
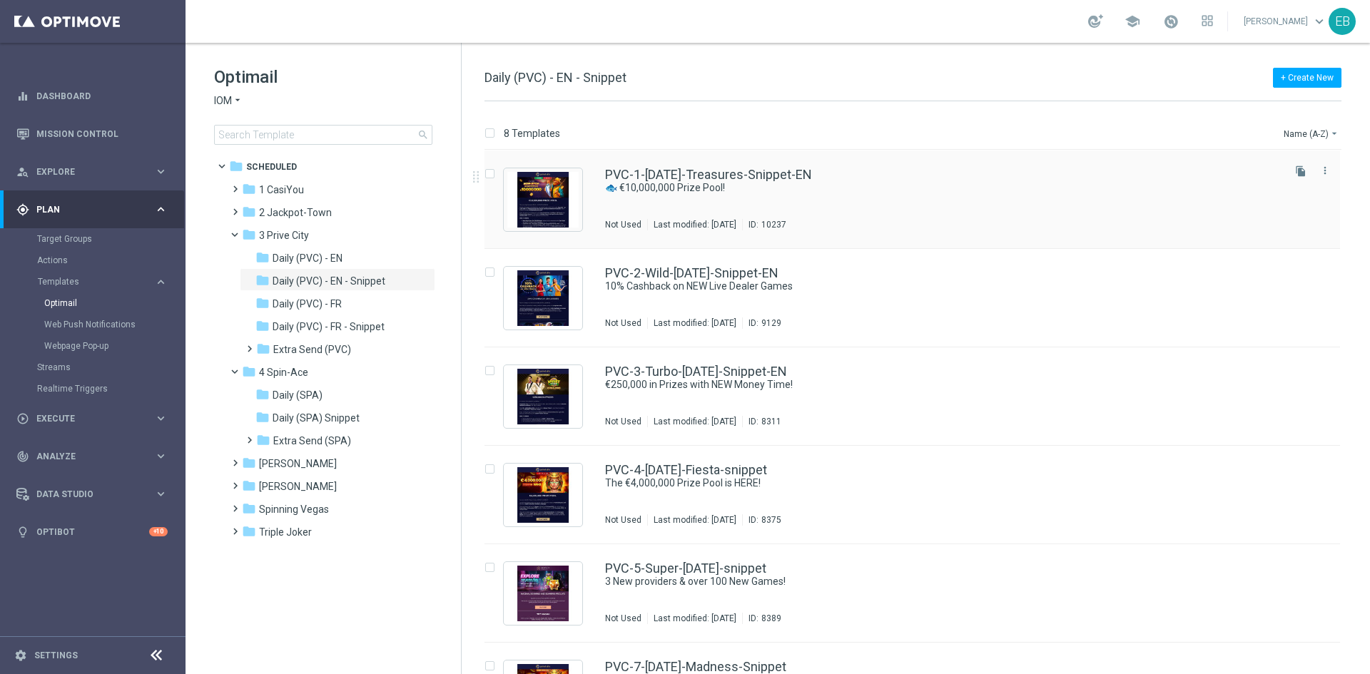
click at [854, 198] on div "PVC-1-[DATE]-Treasures-Snippet-EN 🐟 €10,000,000 Prize Pool! Not Used Last modif…" at bounding box center [942, 199] width 675 height 62
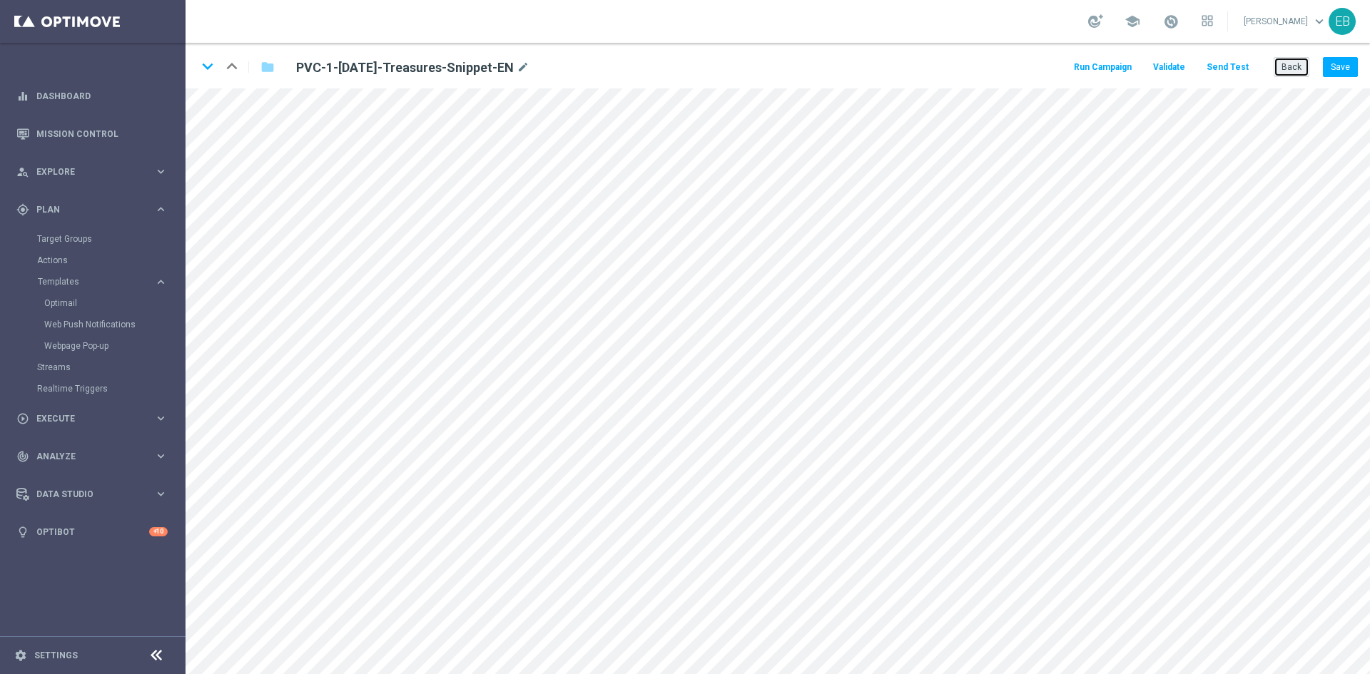
click at [1299, 66] on button "Back" at bounding box center [1292, 67] width 36 height 20
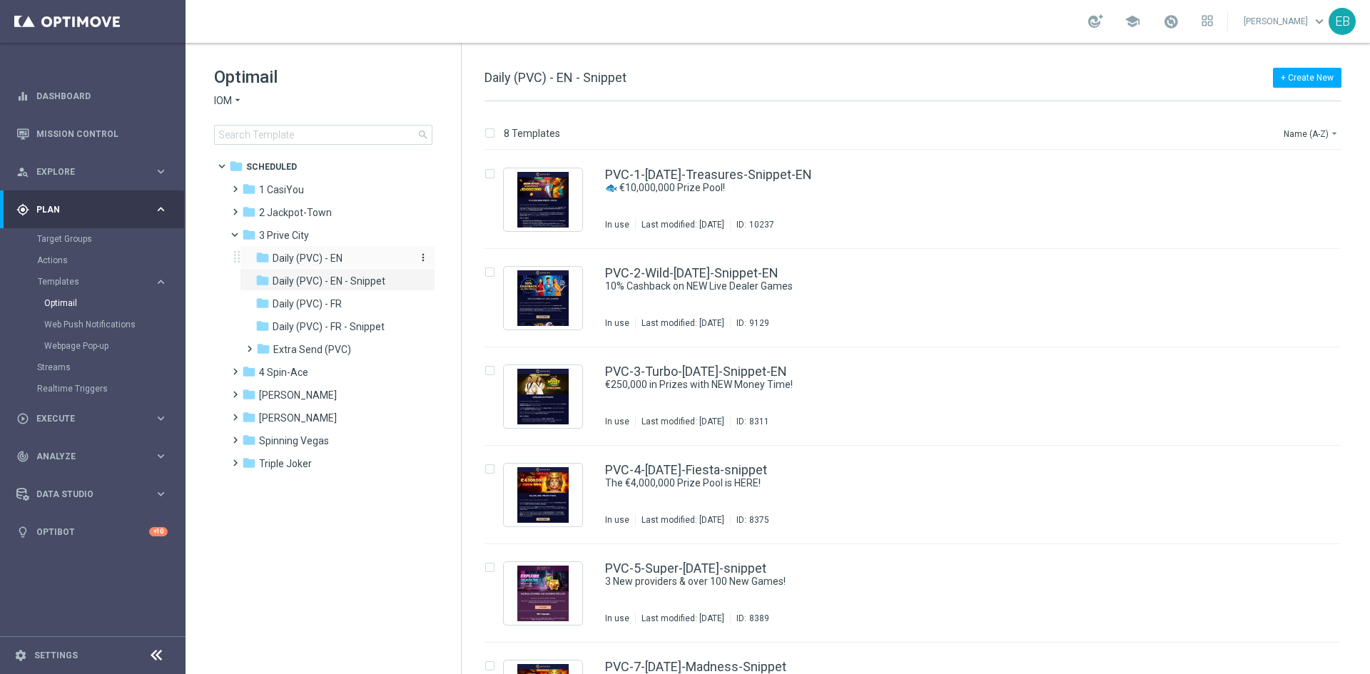
click at [298, 255] on span "Daily (PVC) - EN" at bounding box center [308, 258] width 70 height 13
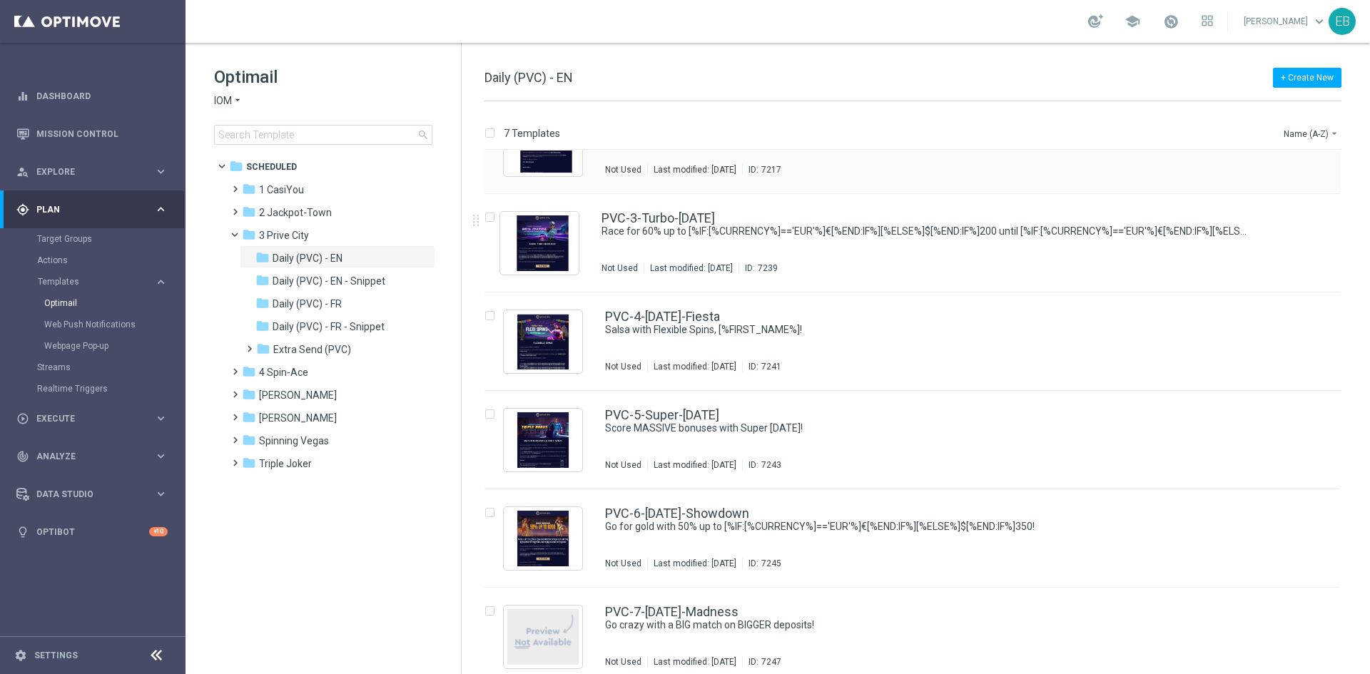
scroll to position [166, 0]
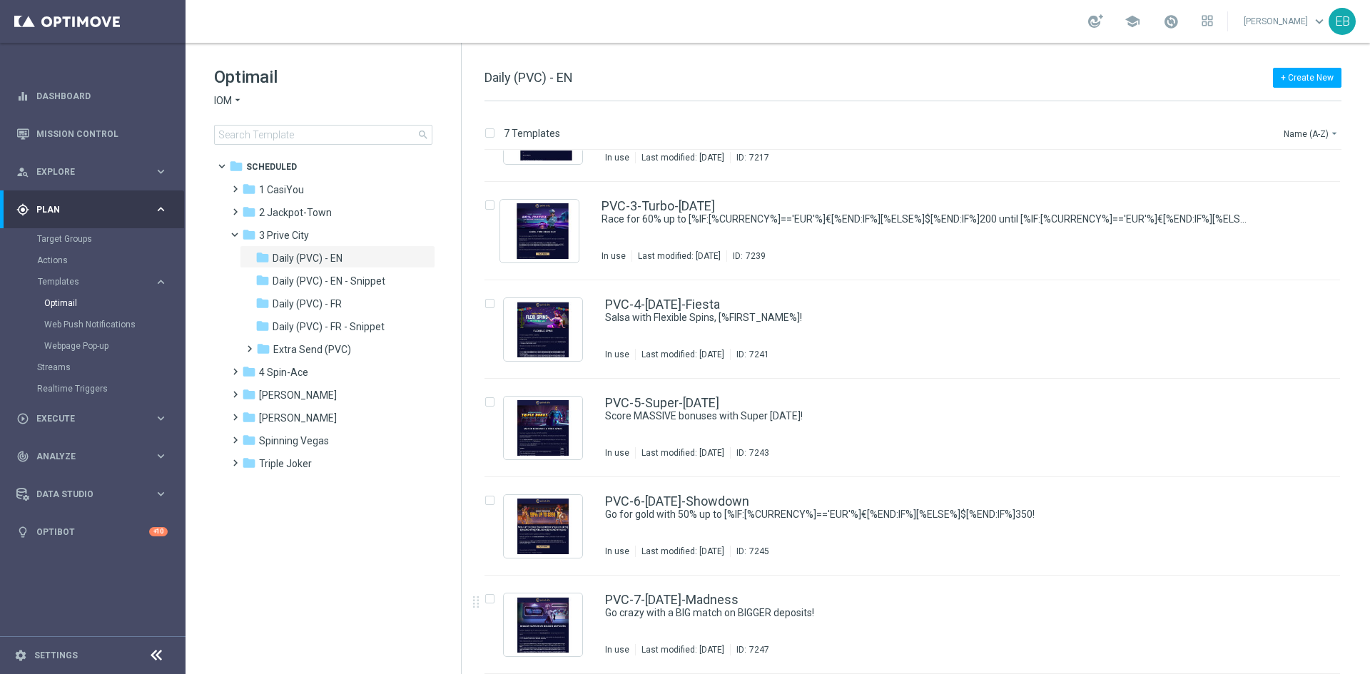
click at [864, 591] on div "PVC-7-[DATE]-Madness Go crazy with a BIG match on BIGGER deposits! In use Last …" at bounding box center [911, 625] width 855 height 98
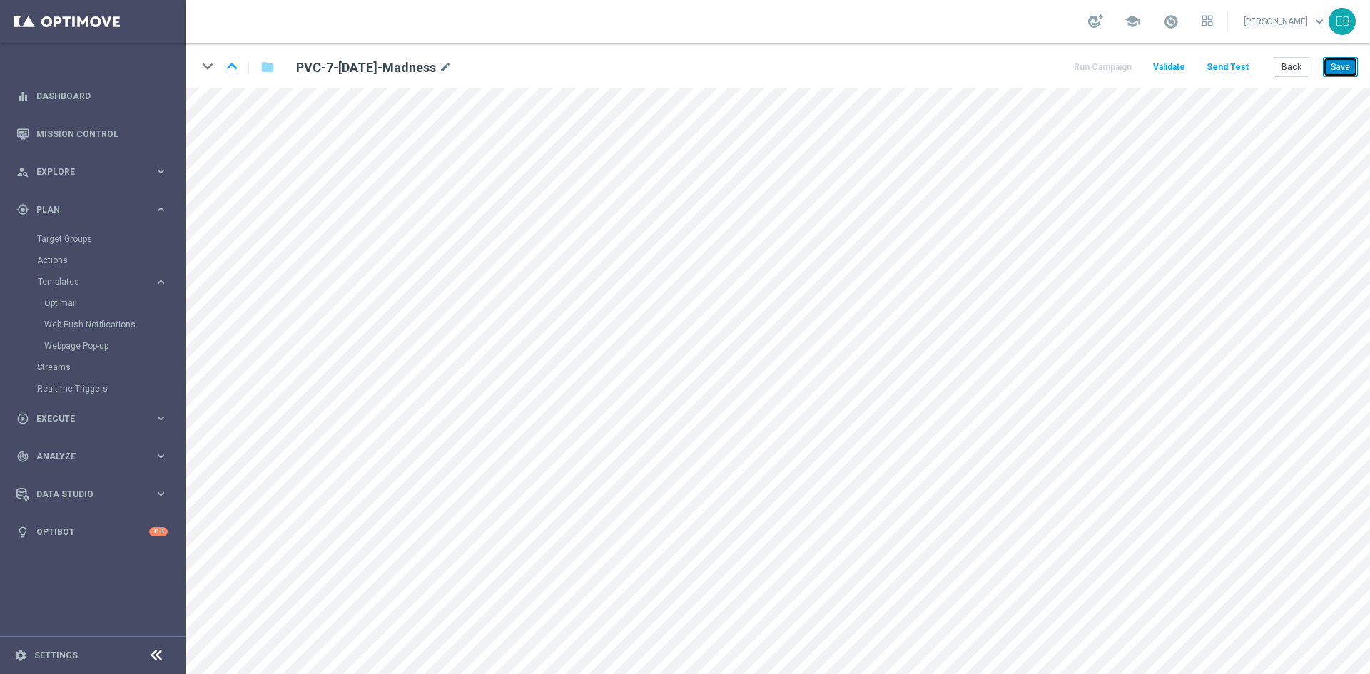
click at [1351, 67] on button "Save" at bounding box center [1340, 67] width 35 height 20
click at [1283, 63] on button "Back" at bounding box center [1292, 67] width 36 height 20
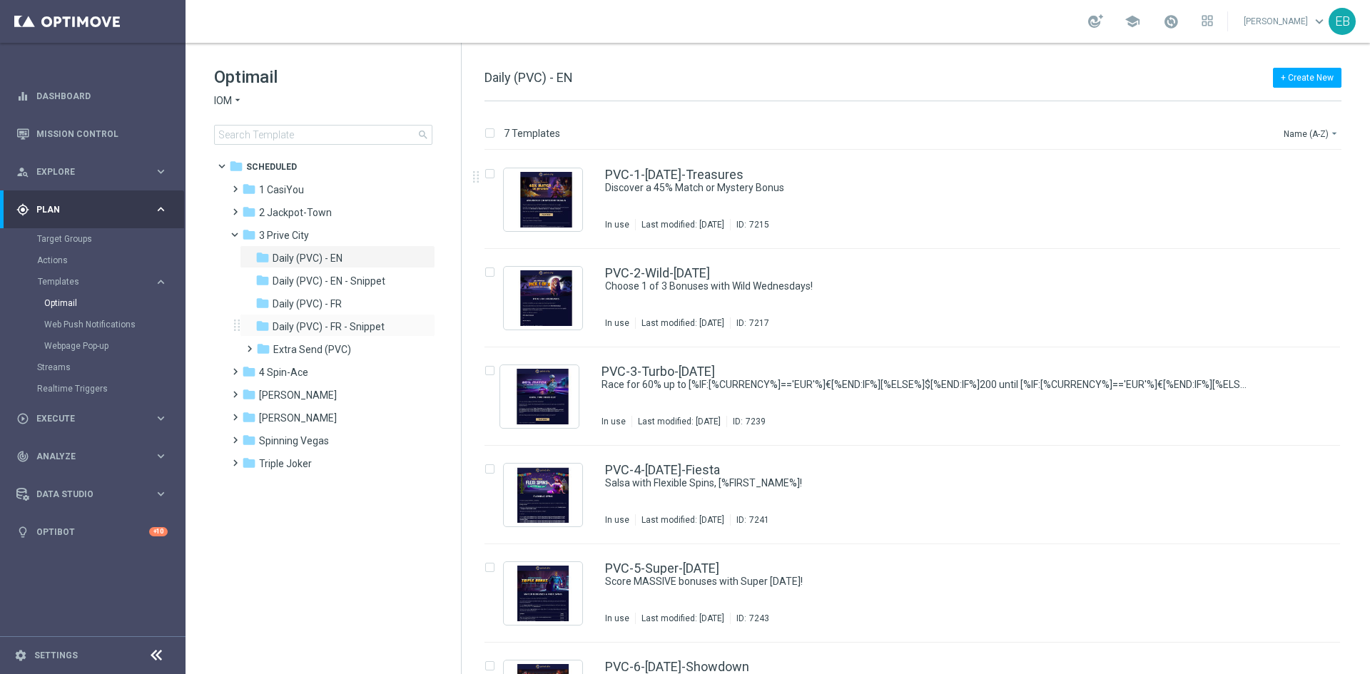
click at [362, 317] on div "folder Daily (PVC) - FR - Snippet more_vert" at bounding box center [337, 325] width 195 height 23
click at [321, 327] on span "Daily (PVC) - FR - Snippet" at bounding box center [329, 326] width 112 height 13
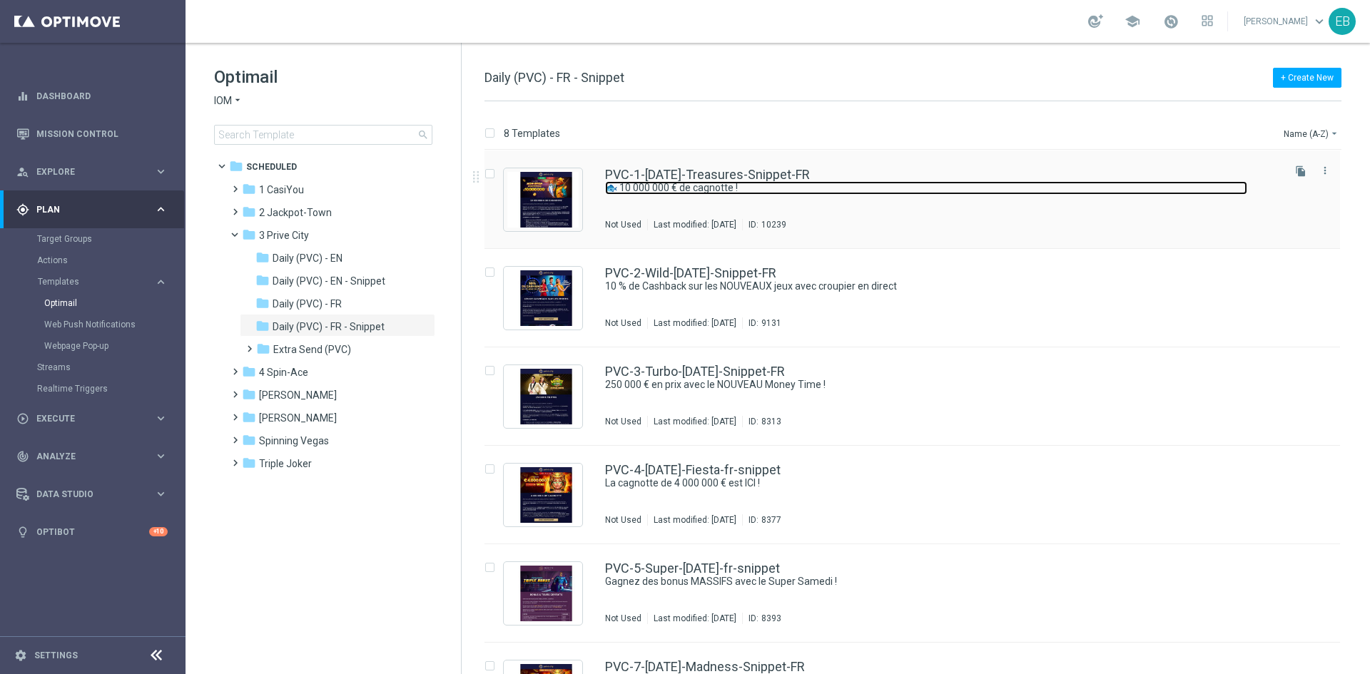
click at [857, 194] on link "🐟 10 000 000 € de cagnotte !" at bounding box center [926, 188] width 642 height 14
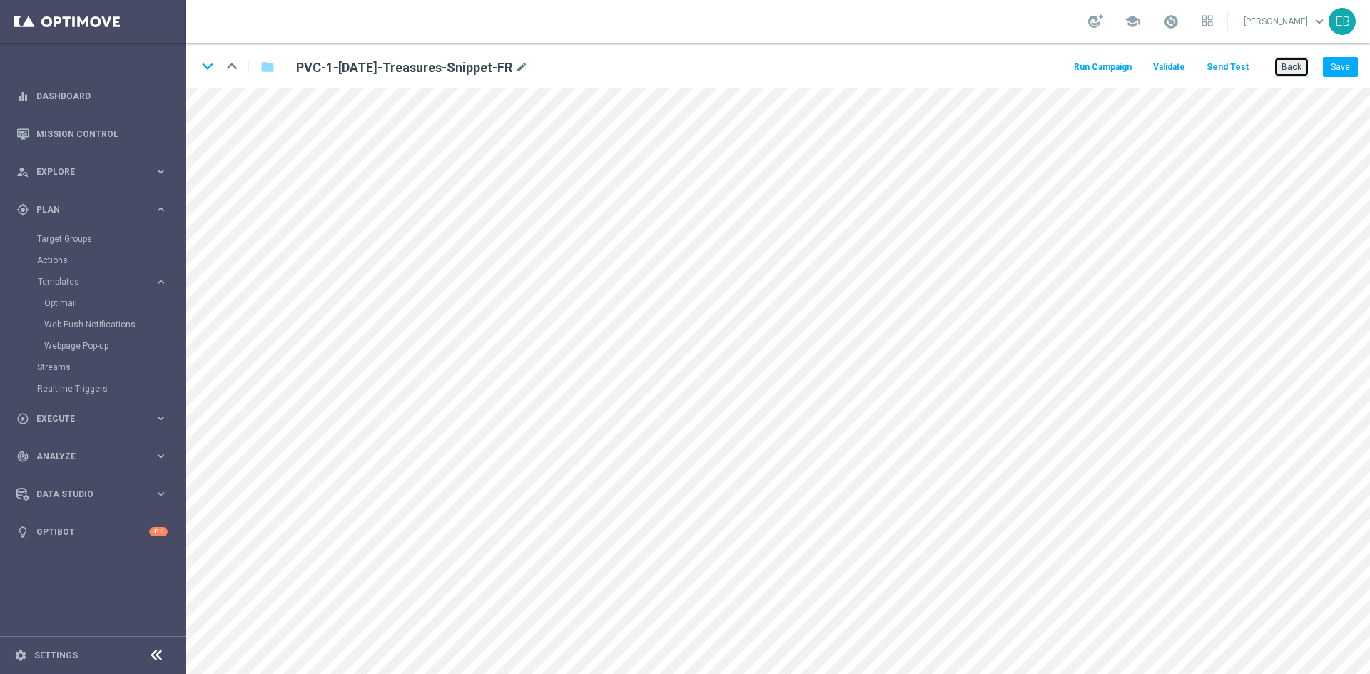
click at [1288, 65] on button "Back" at bounding box center [1292, 67] width 36 height 20
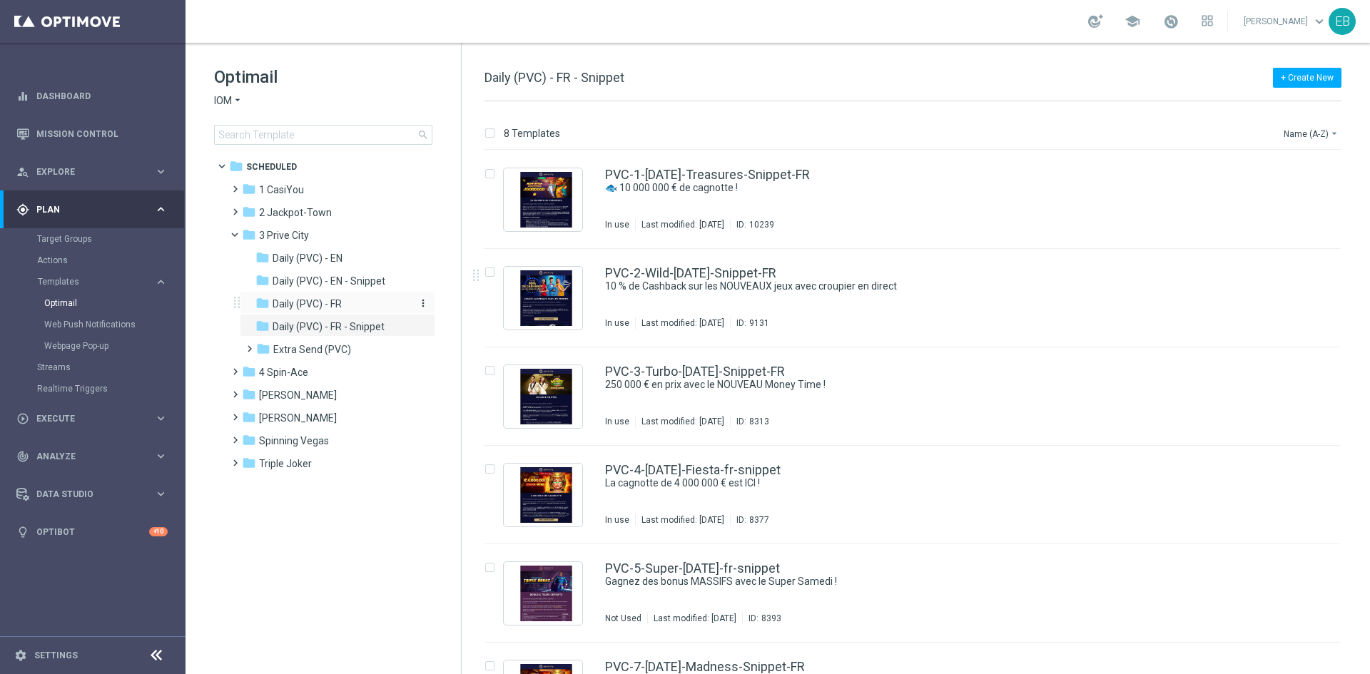
click at [346, 306] on div "folder Daily (PVC) - FR" at bounding box center [331, 304] width 152 height 16
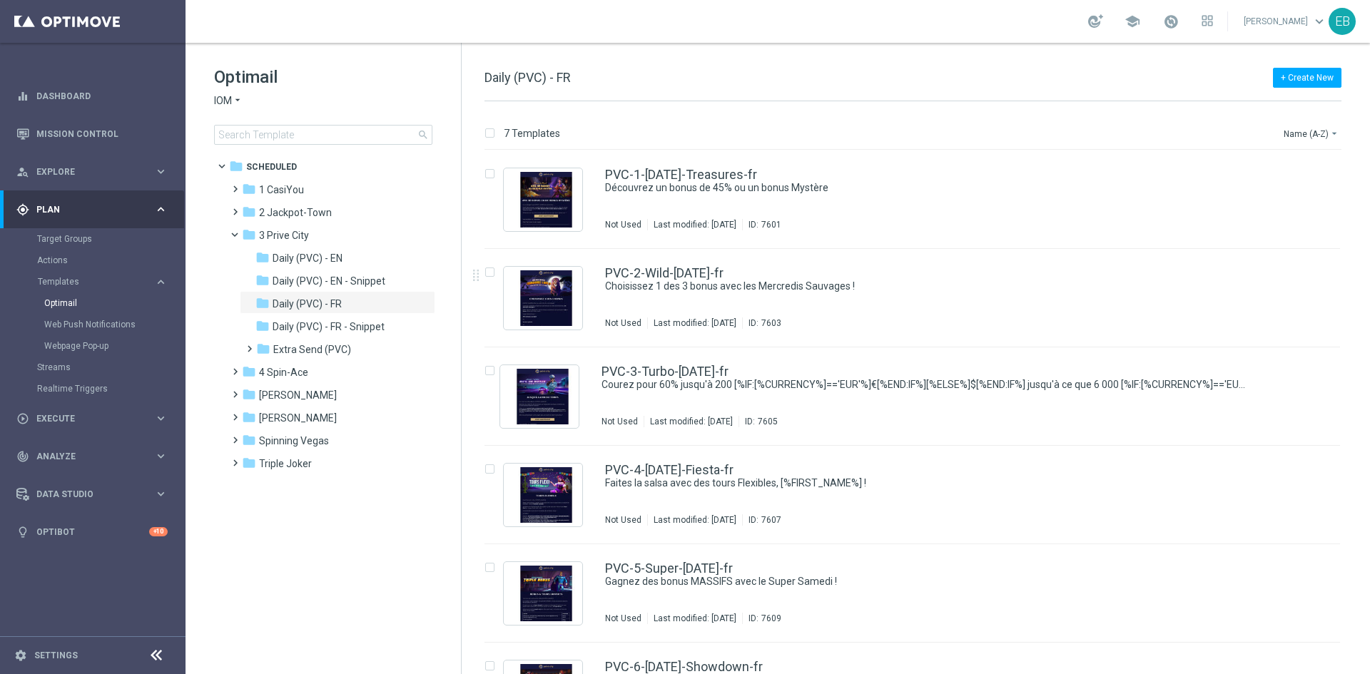
scroll to position [166, 0]
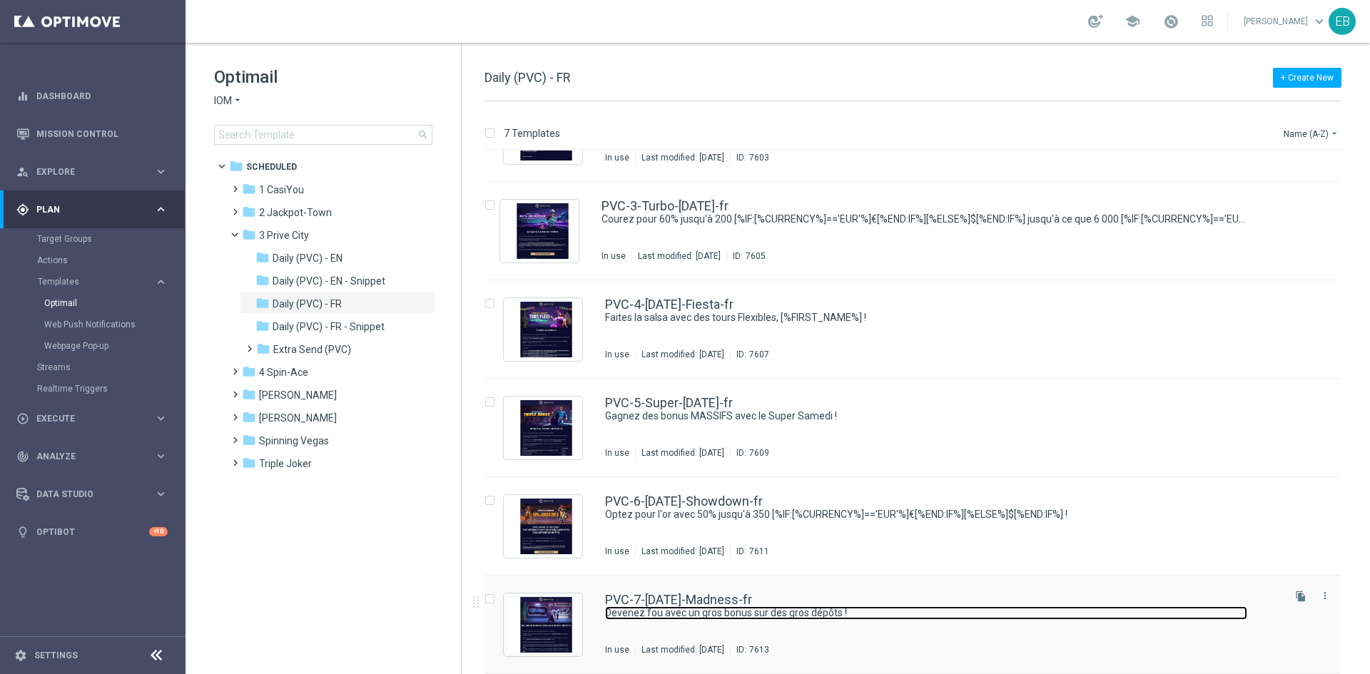
click at [903, 612] on link "Devenez fou avec un gros bonus sur des gros dépôts !" at bounding box center [926, 613] width 642 height 14
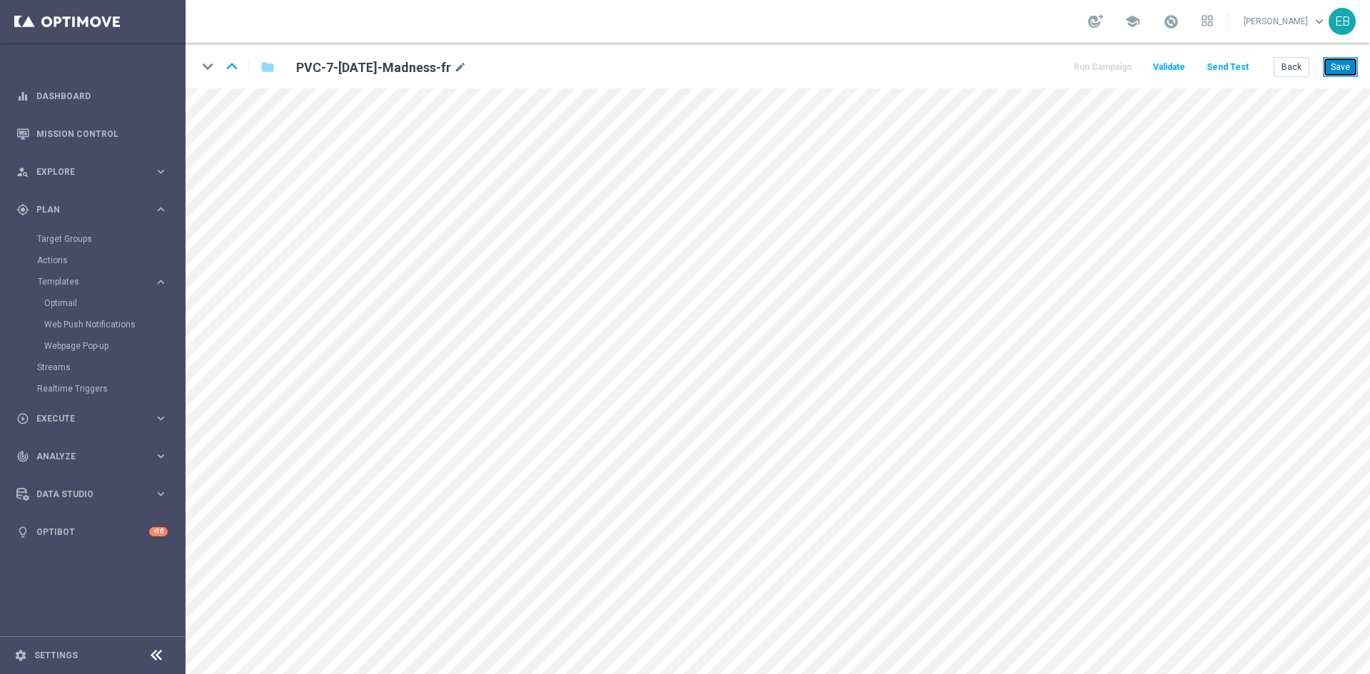
click at [1342, 67] on button "Save" at bounding box center [1340, 67] width 35 height 20
